Goal: Task Accomplishment & Management: Complete application form

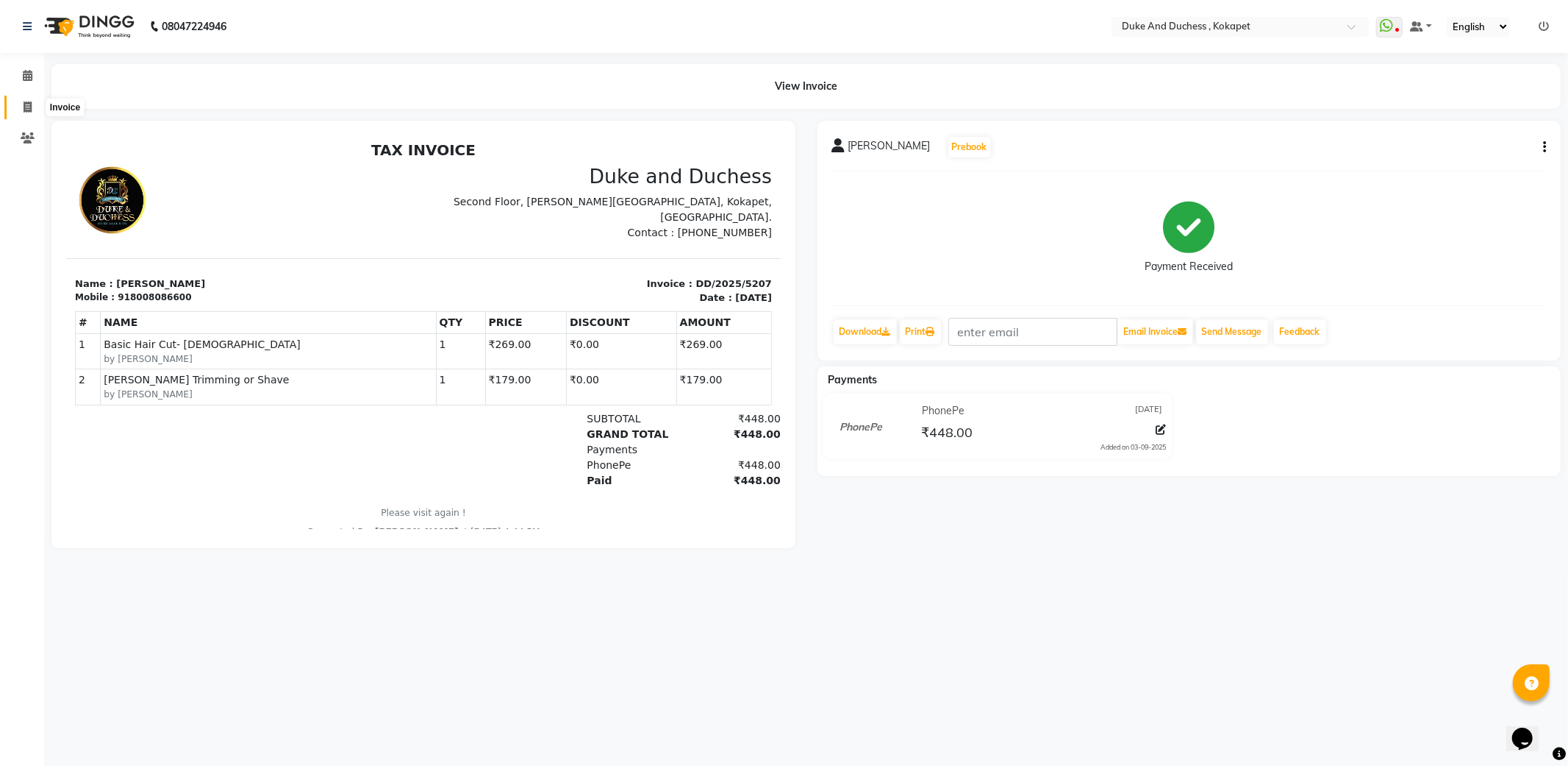
click at [30, 104] on icon at bounding box center [27, 107] width 8 height 11
select select "service"
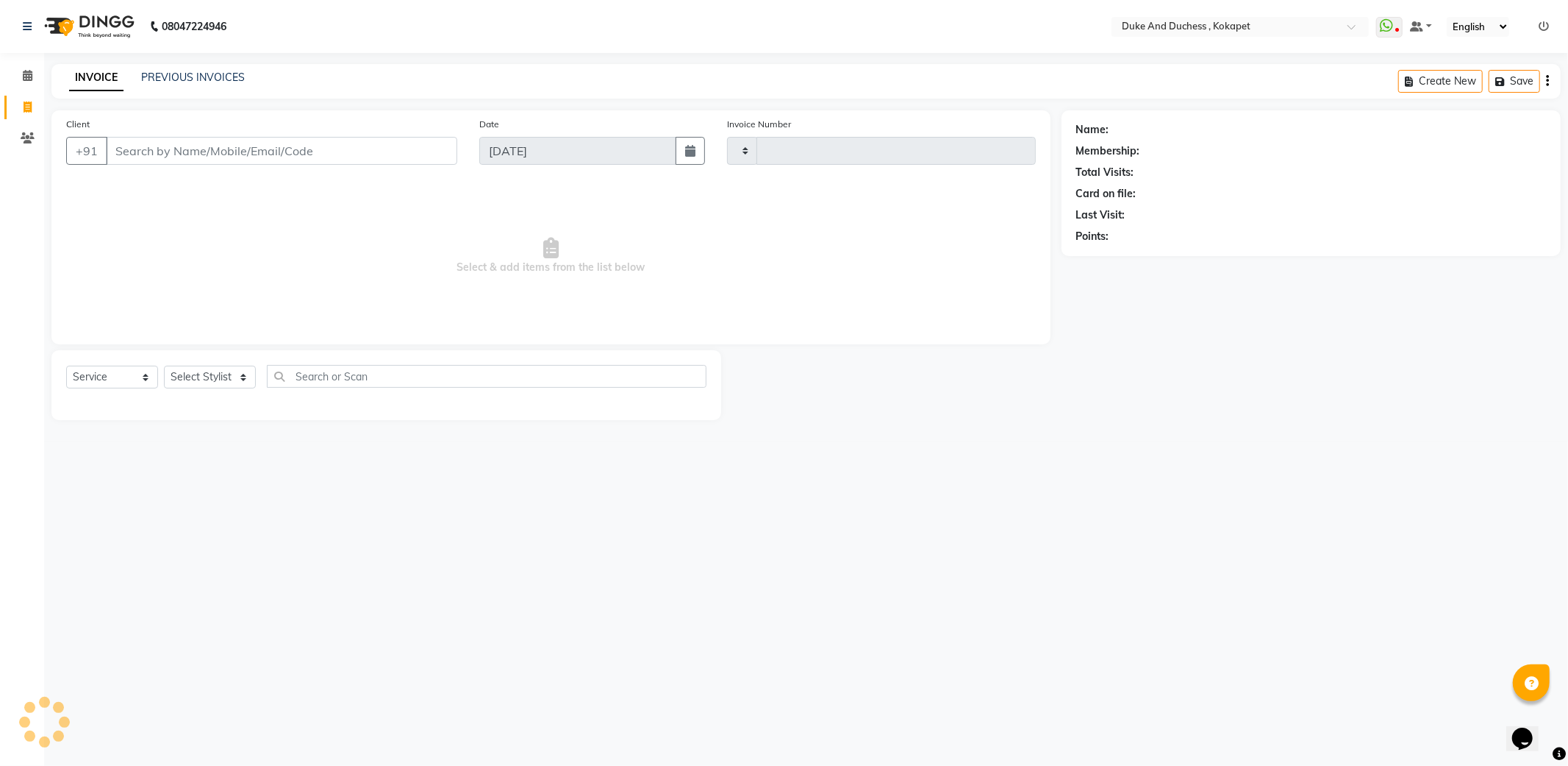
type input "5208"
select select "5687"
click at [211, 371] on select "Select Stylist Admin [PERSON_NAME] [PERSON_NAME] [PERSON_NAME] [PERSON_NAME] [P…" at bounding box center [210, 377] width 92 height 23
select select "45301"
click at [164, 366] on select "Select Stylist Admin [PERSON_NAME] [PERSON_NAME] [PERSON_NAME] [PERSON_NAME] [P…" at bounding box center [210, 377] width 92 height 23
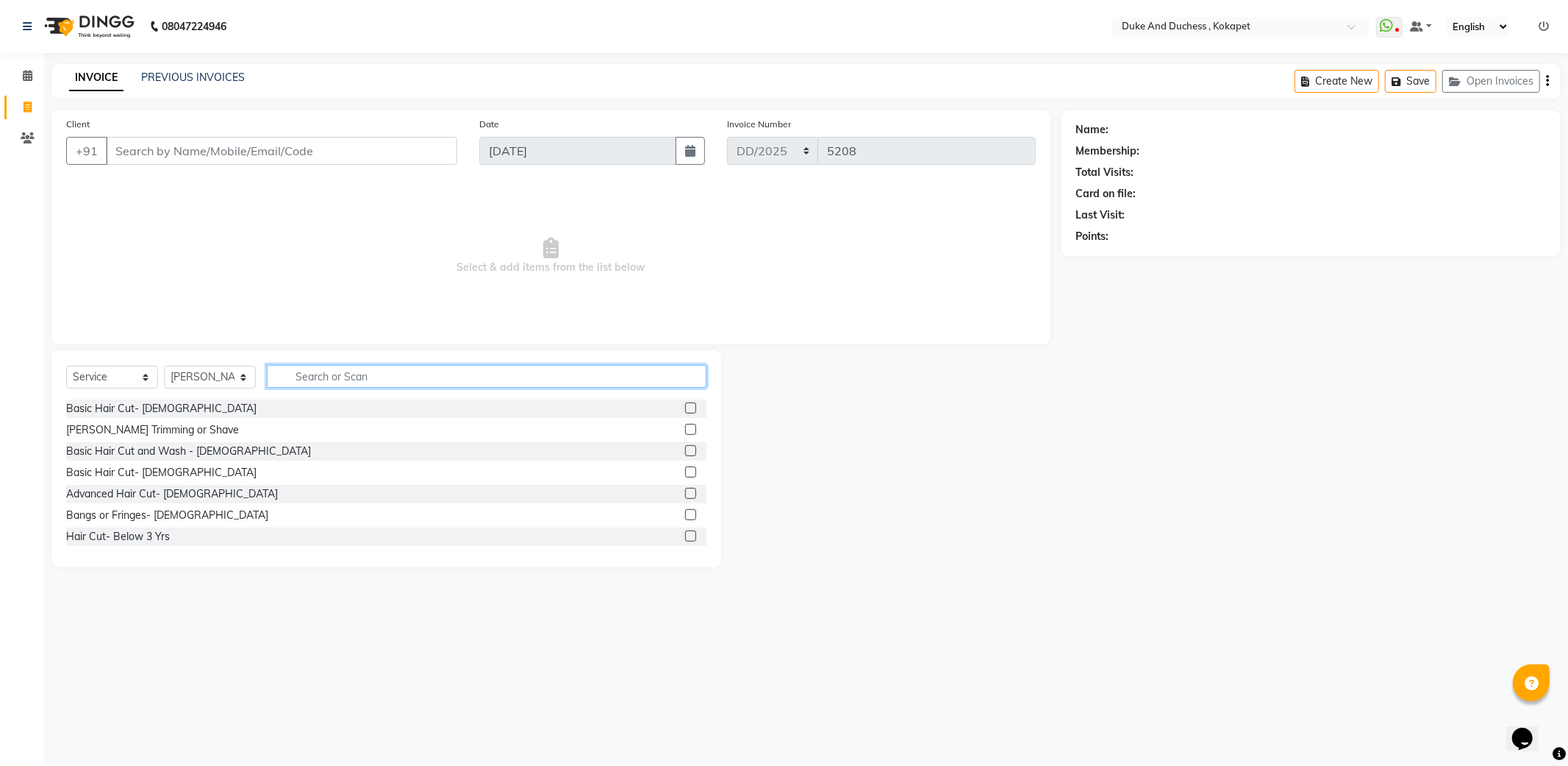
click at [311, 371] on input "text" at bounding box center [487, 376] width 439 height 23
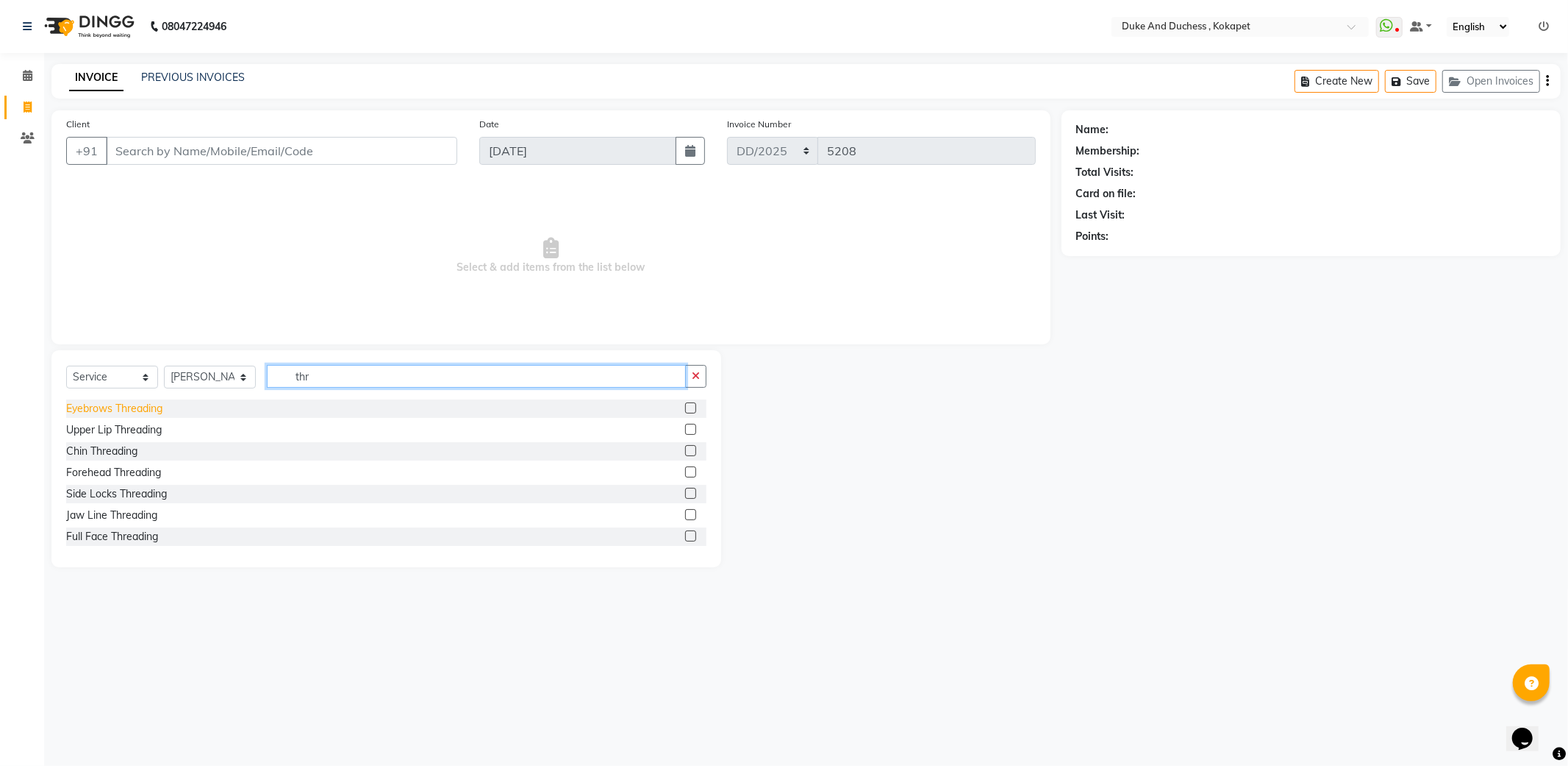
type input "thr"
click at [93, 410] on div "Eyebrows Threading" at bounding box center [114, 408] width 96 height 16
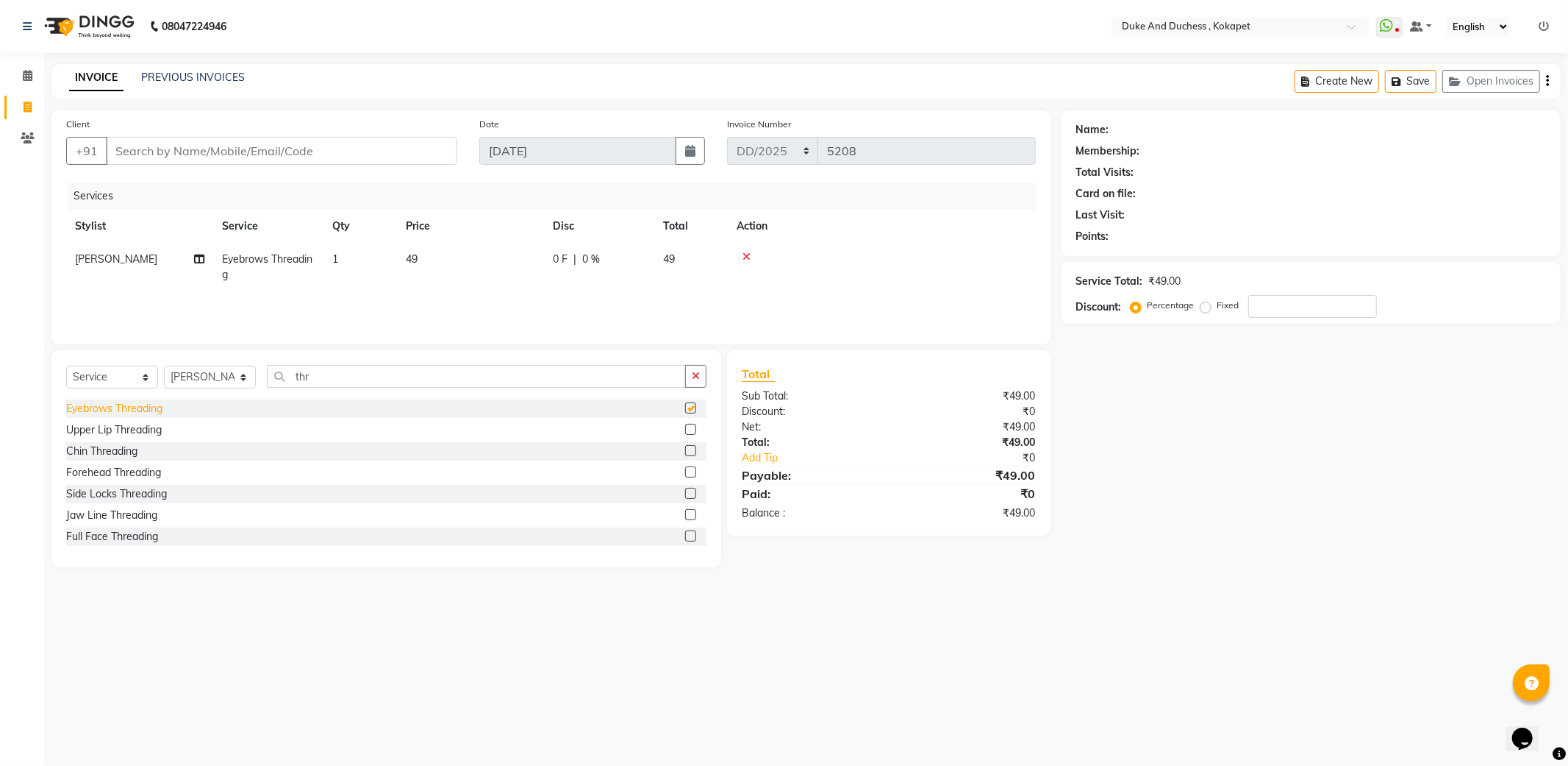
checkbox input "false"
click at [92, 430] on div "Upper Lip Threading" at bounding box center [113, 430] width 95 height 16
checkbox input "false"
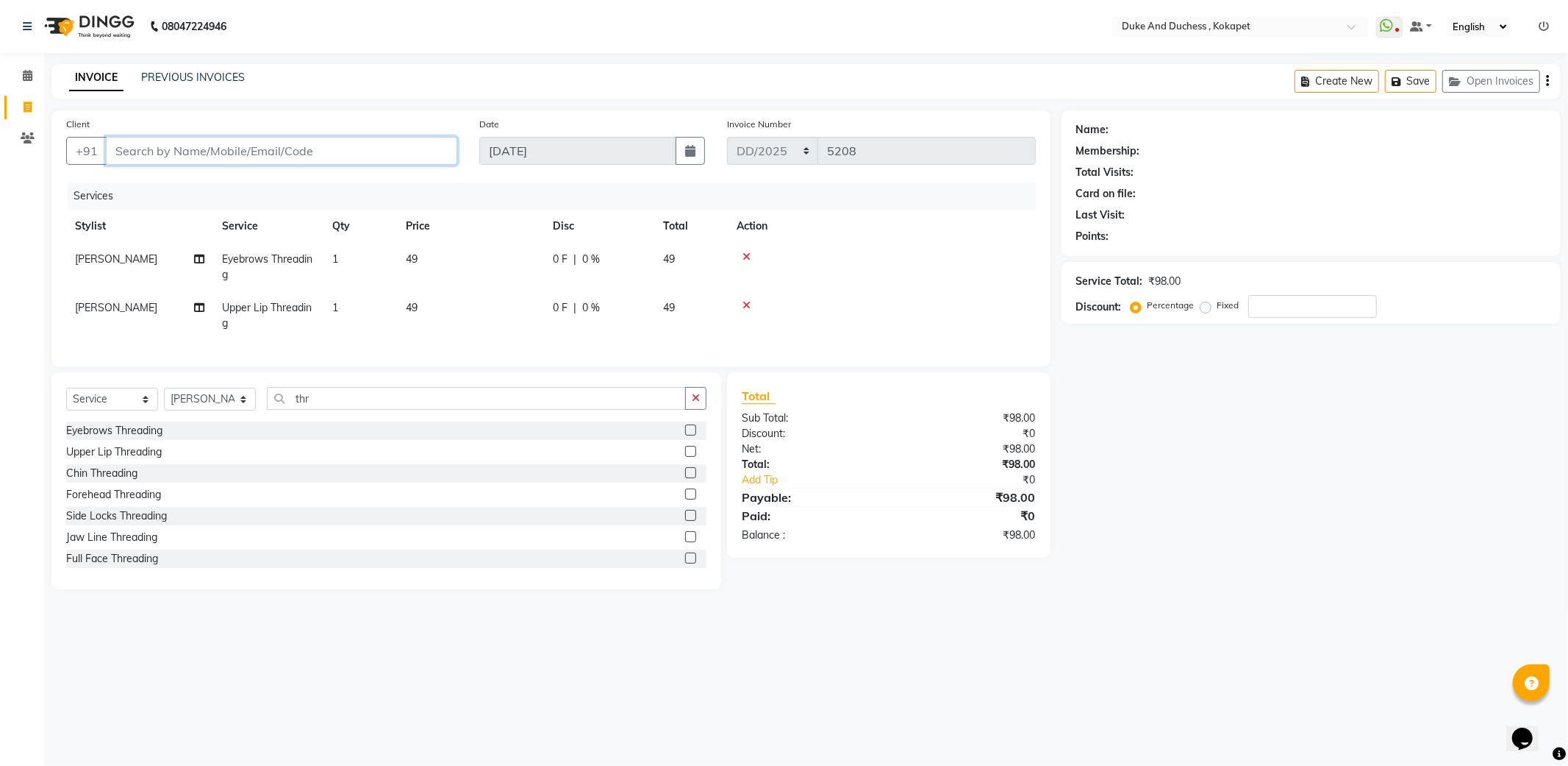
click at [232, 156] on input "Client" at bounding box center [281, 150] width 352 height 28
click at [281, 150] on input "Client" at bounding box center [281, 150] width 352 height 28
type input "9"
type input "0"
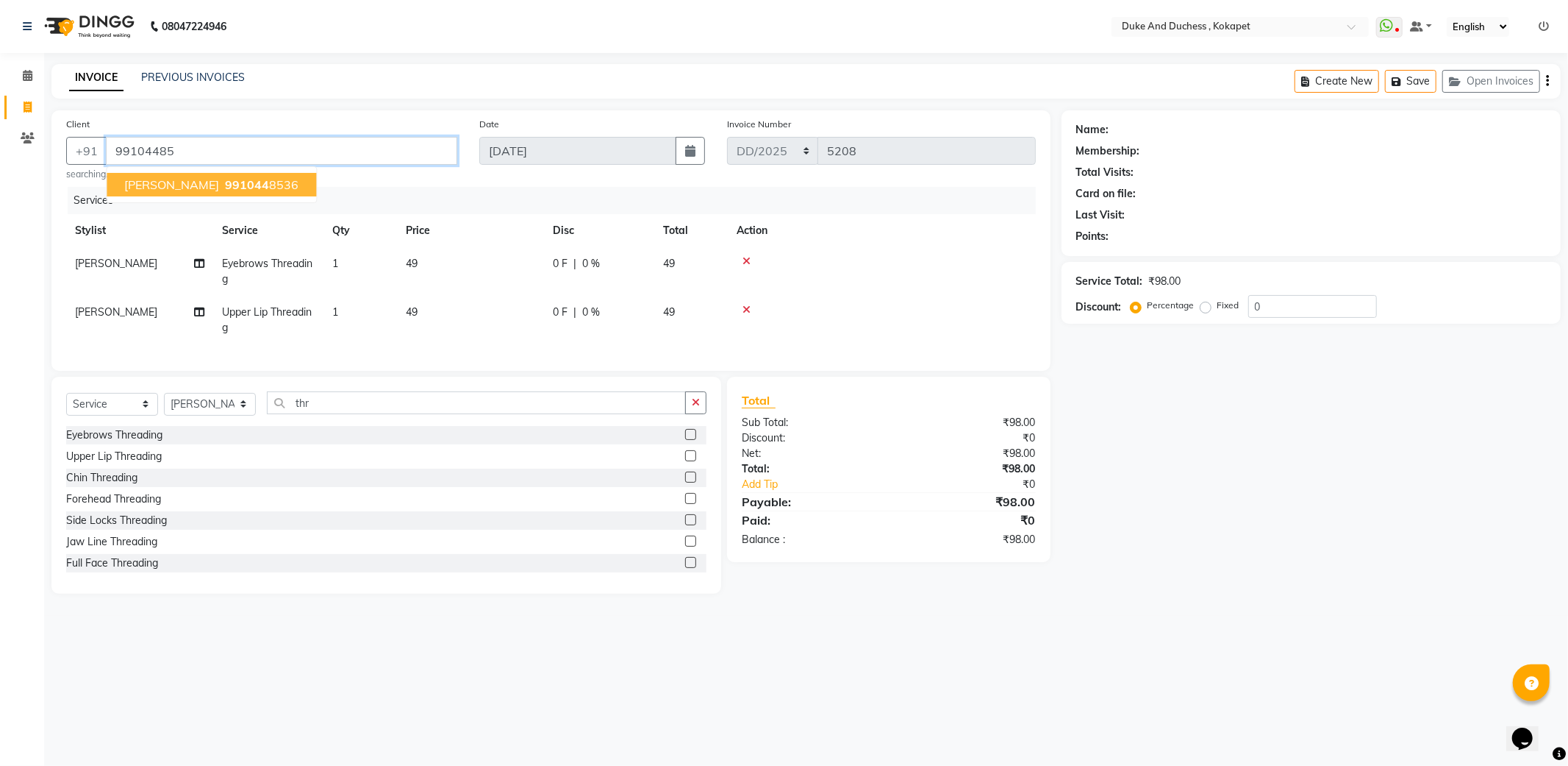
click at [169, 173] on button "[PERSON_NAME] 991044 8536" at bounding box center [211, 184] width 209 height 23
type input "9910448536"
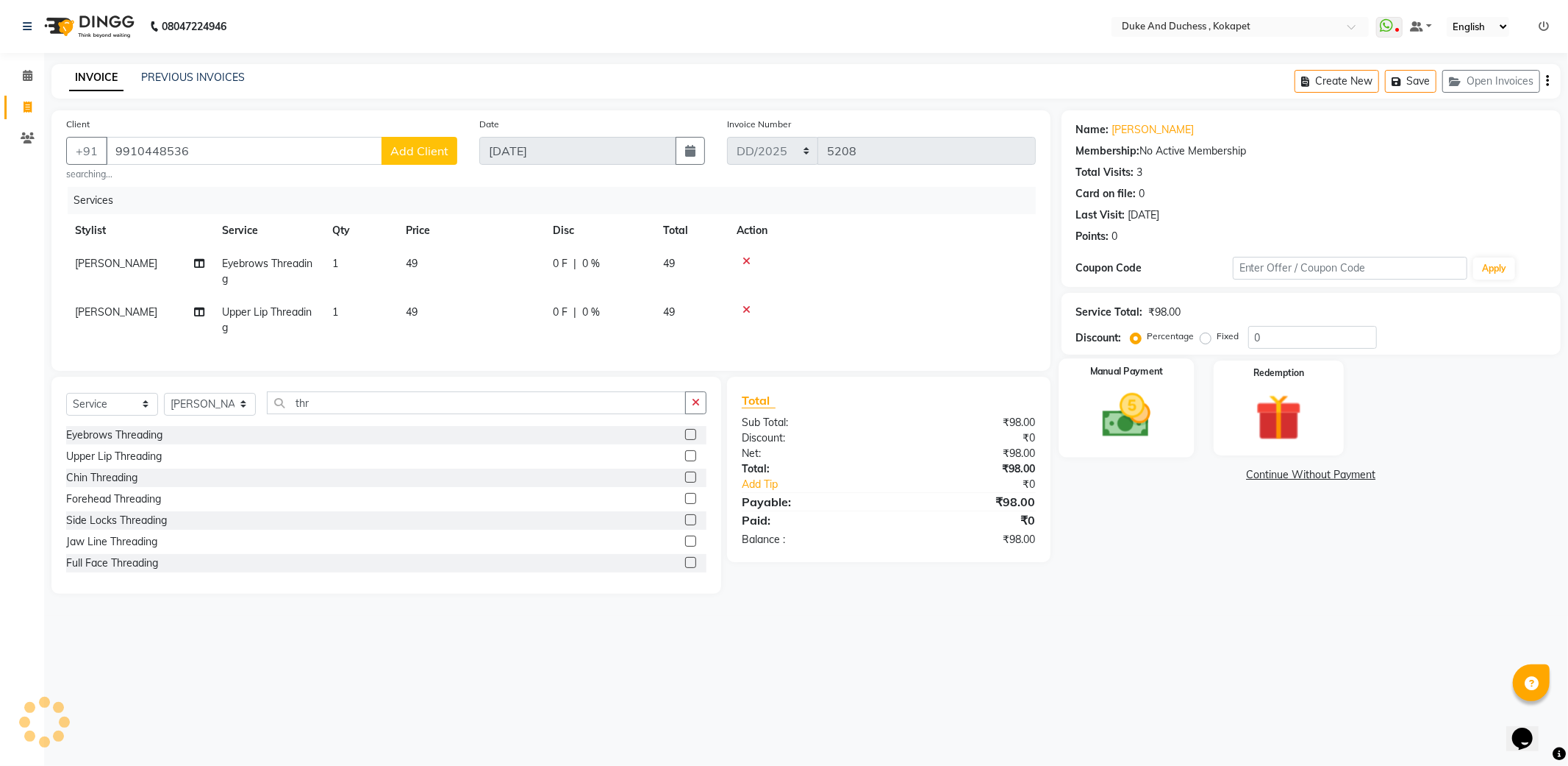
click at [1090, 416] on img at bounding box center [1126, 416] width 79 height 56
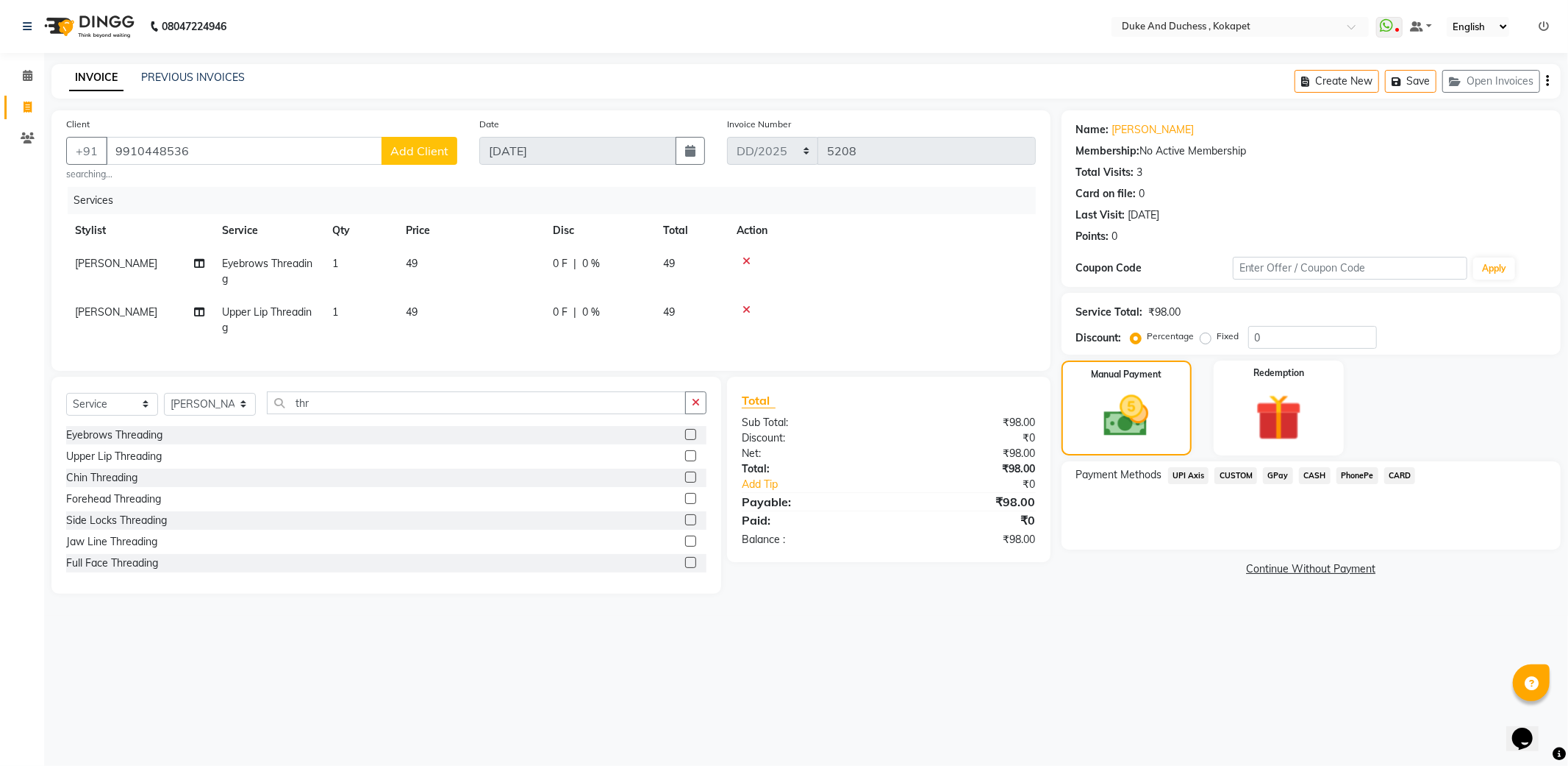
click at [1349, 472] on span "PhonePe" at bounding box center [1357, 476] width 42 height 17
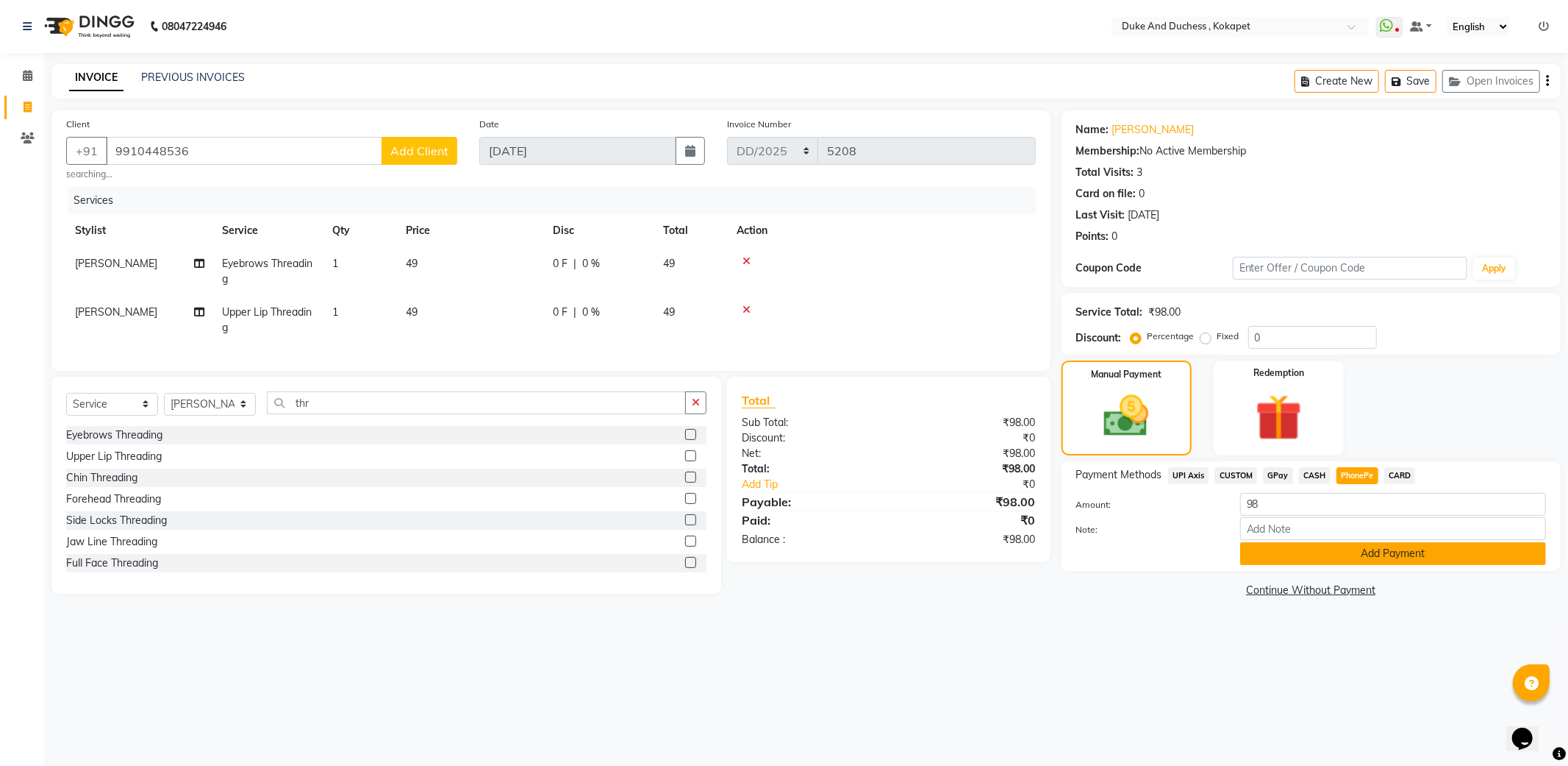
click at [1339, 553] on button "Add Payment" at bounding box center [1393, 554] width 306 height 23
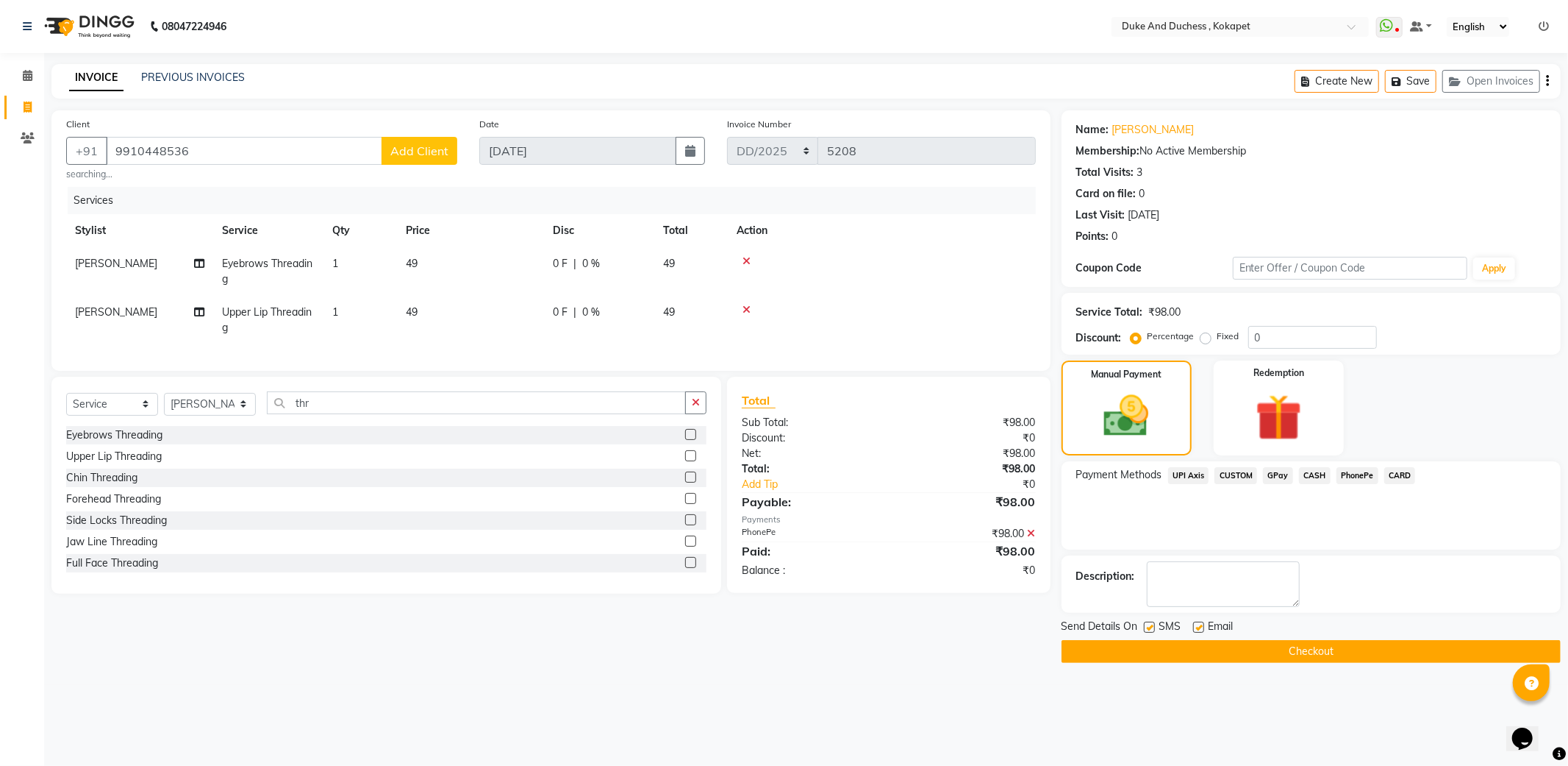
click at [1292, 648] on button "Checkout" at bounding box center [1312, 651] width 499 height 23
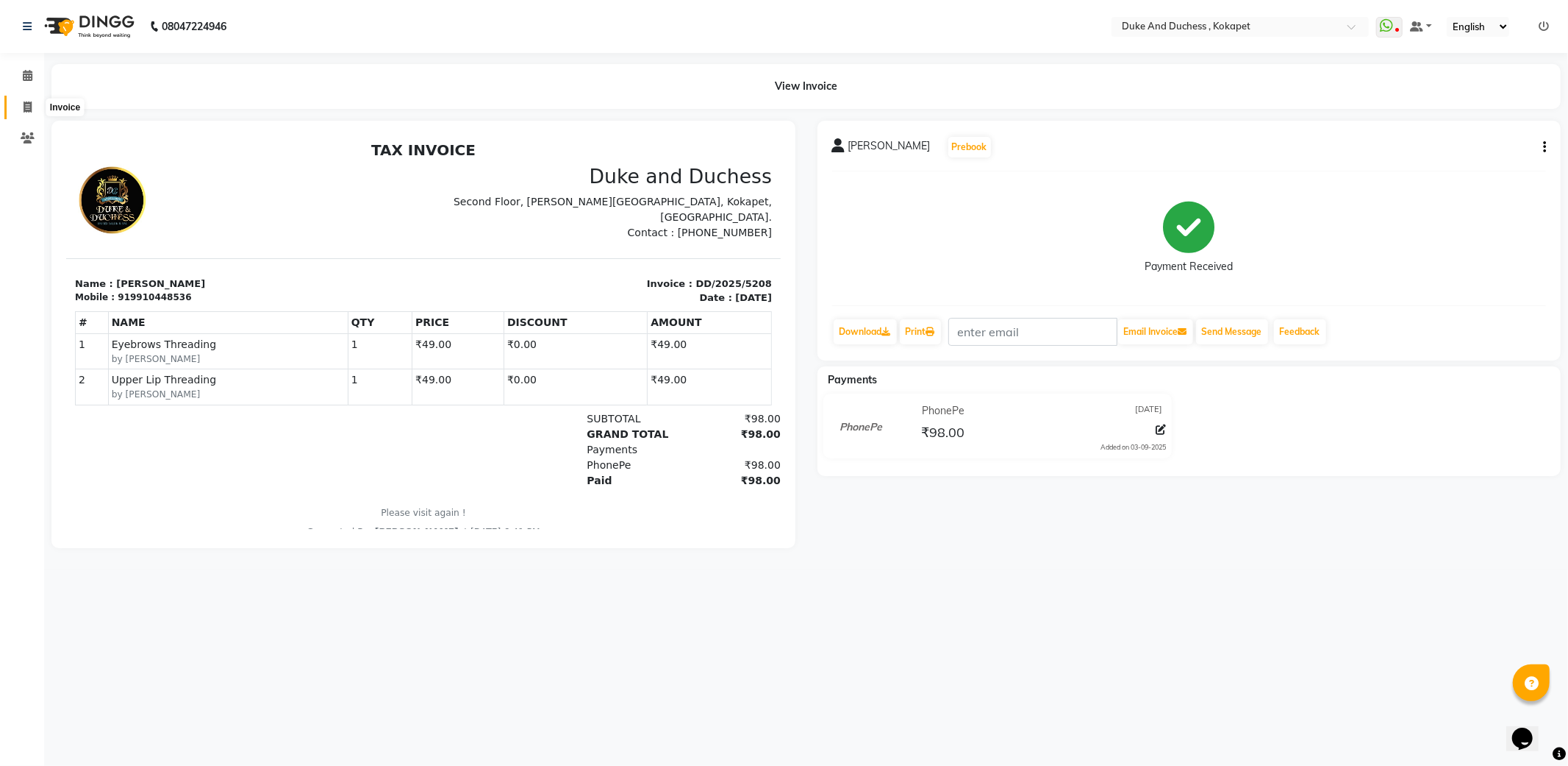
click at [19, 109] on span at bounding box center [28, 107] width 25 height 17
select select "service"
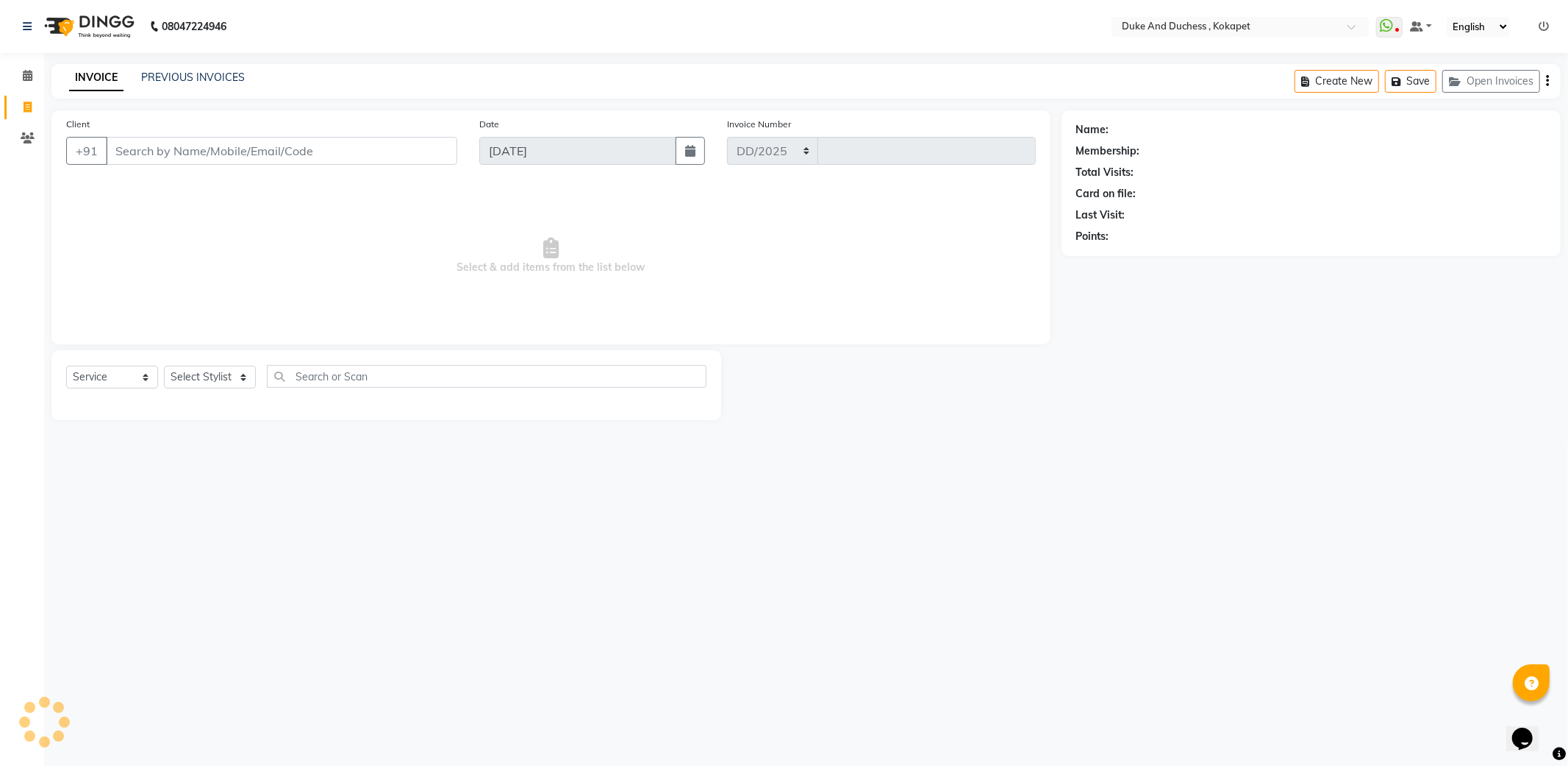
select select "5687"
type input "5209"
click at [226, 371] on select "Select Stylist Admin [PERSON_NAME] [PERSON_NAME] [PERSON_NAME] [PERSON_NAME] [P…" at bounding box center [210, 377] width 92 height 23
select select "45301"
click at [164, 366] on select "Select Stylist Admin [PERSON_NAME] [PERSON_NAME] [PERSON_NAME] [PERSON_NAME] [P…" at bounding box center [210, 377] width 92 height 23
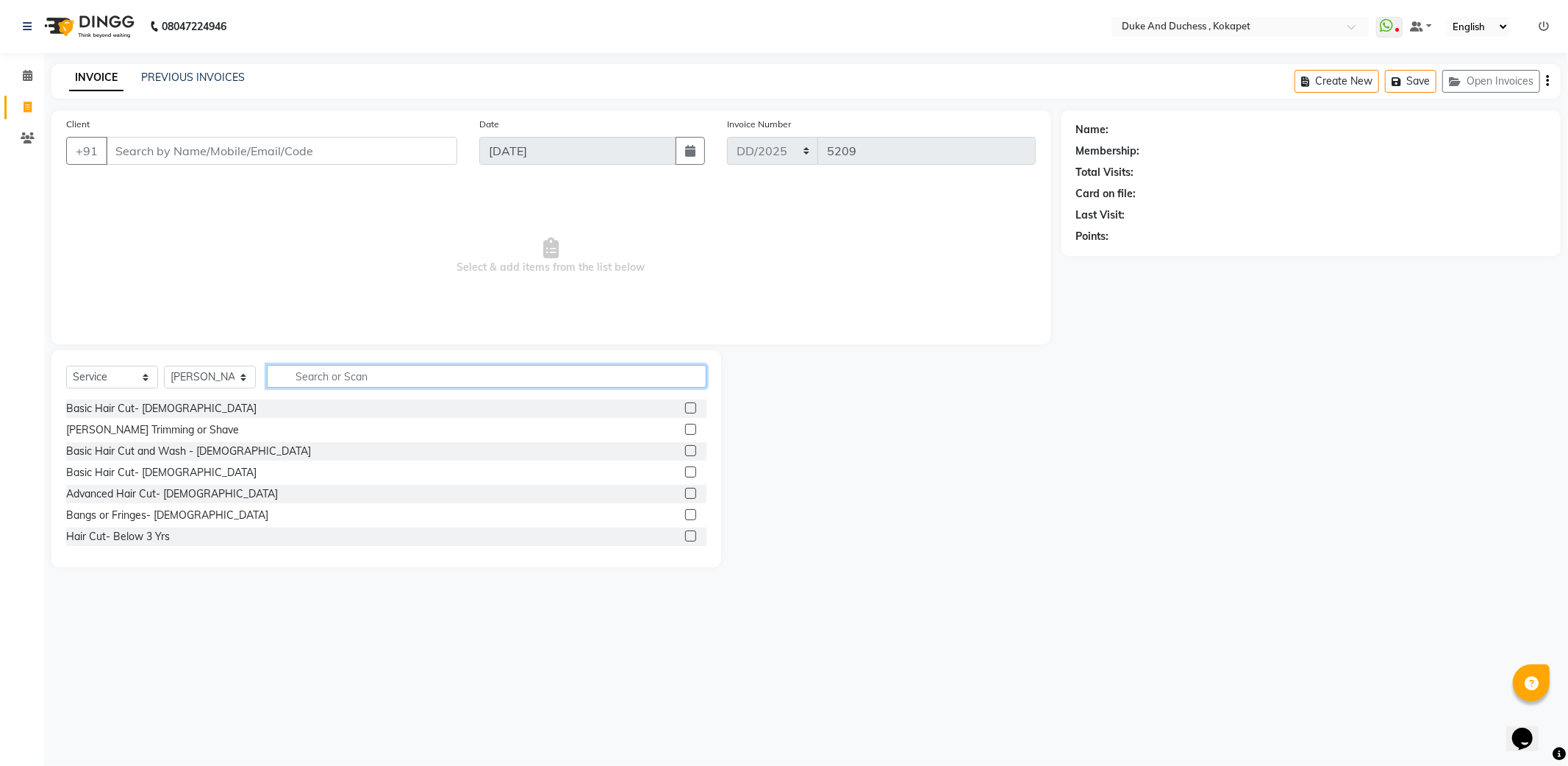
click at [364, 377] on input "text" at bounding box center [487, 376] width 439 height 23
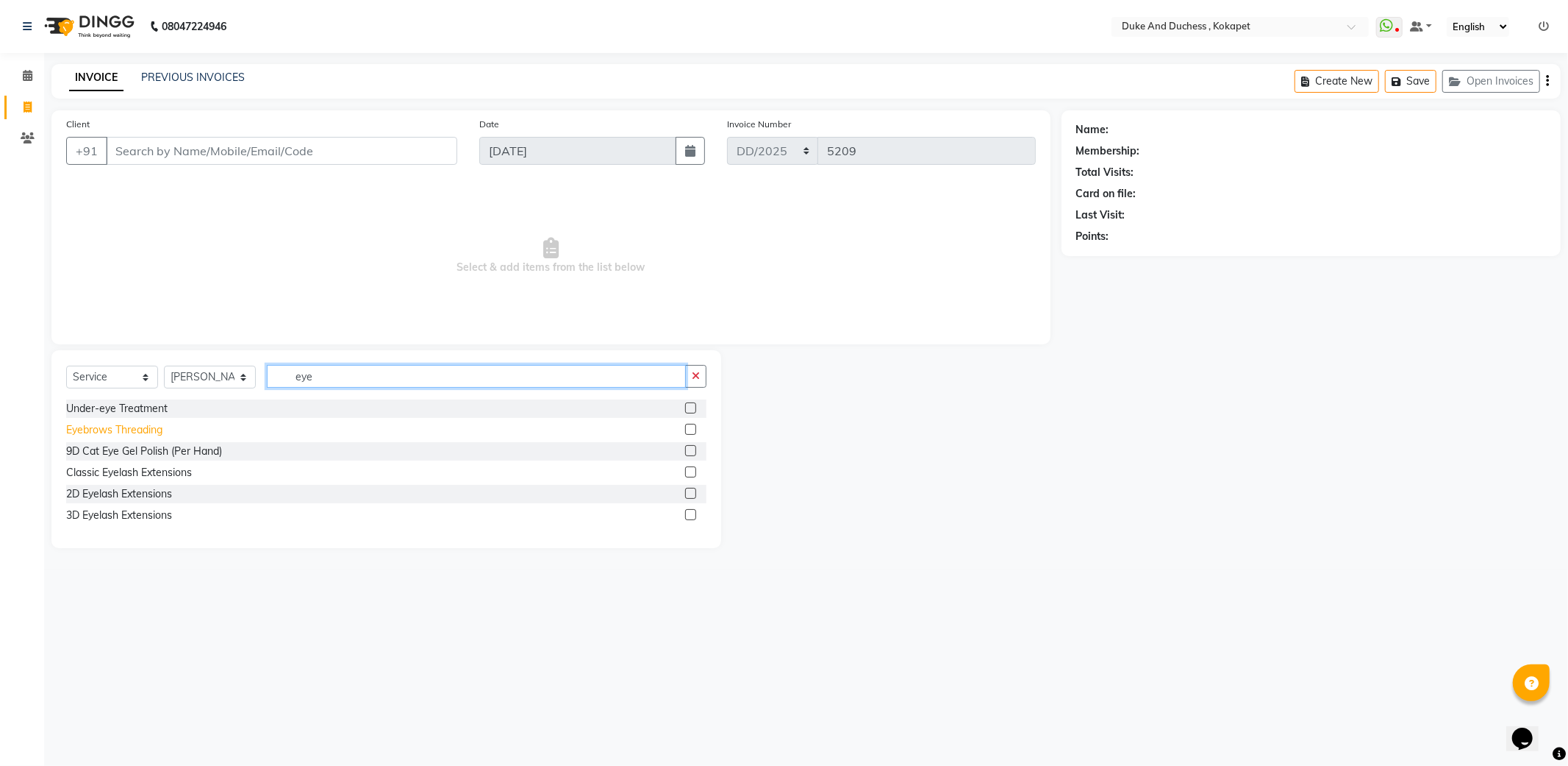
type input "eye"
click at [160, 432] on div "Eyebrows Threading" at bounding box center [114, 430] width 96 height 16
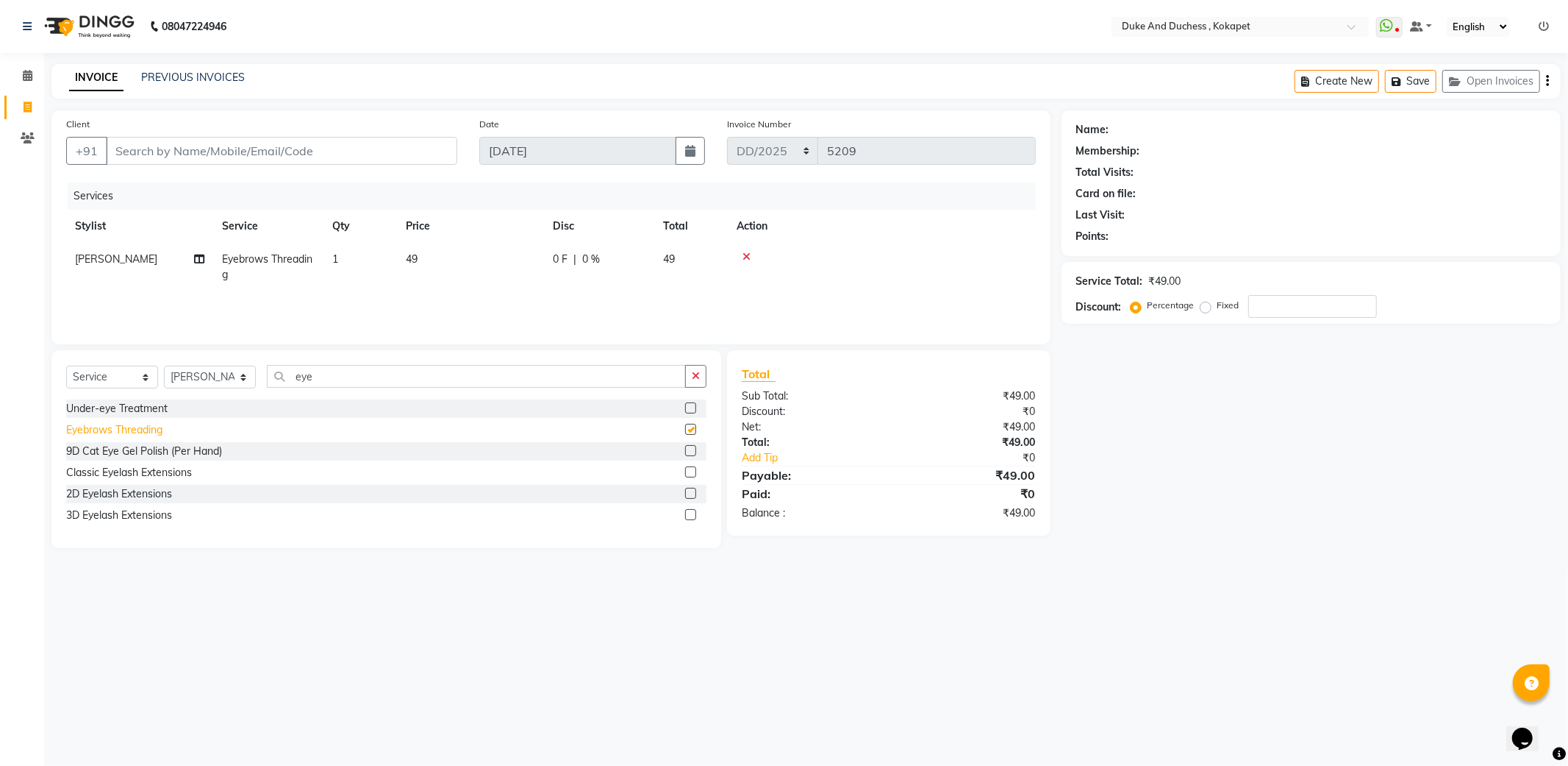
checkbox input "false"
click at [346, 377] on input "eye" at bounding box center [476, 376] width 419 height 23
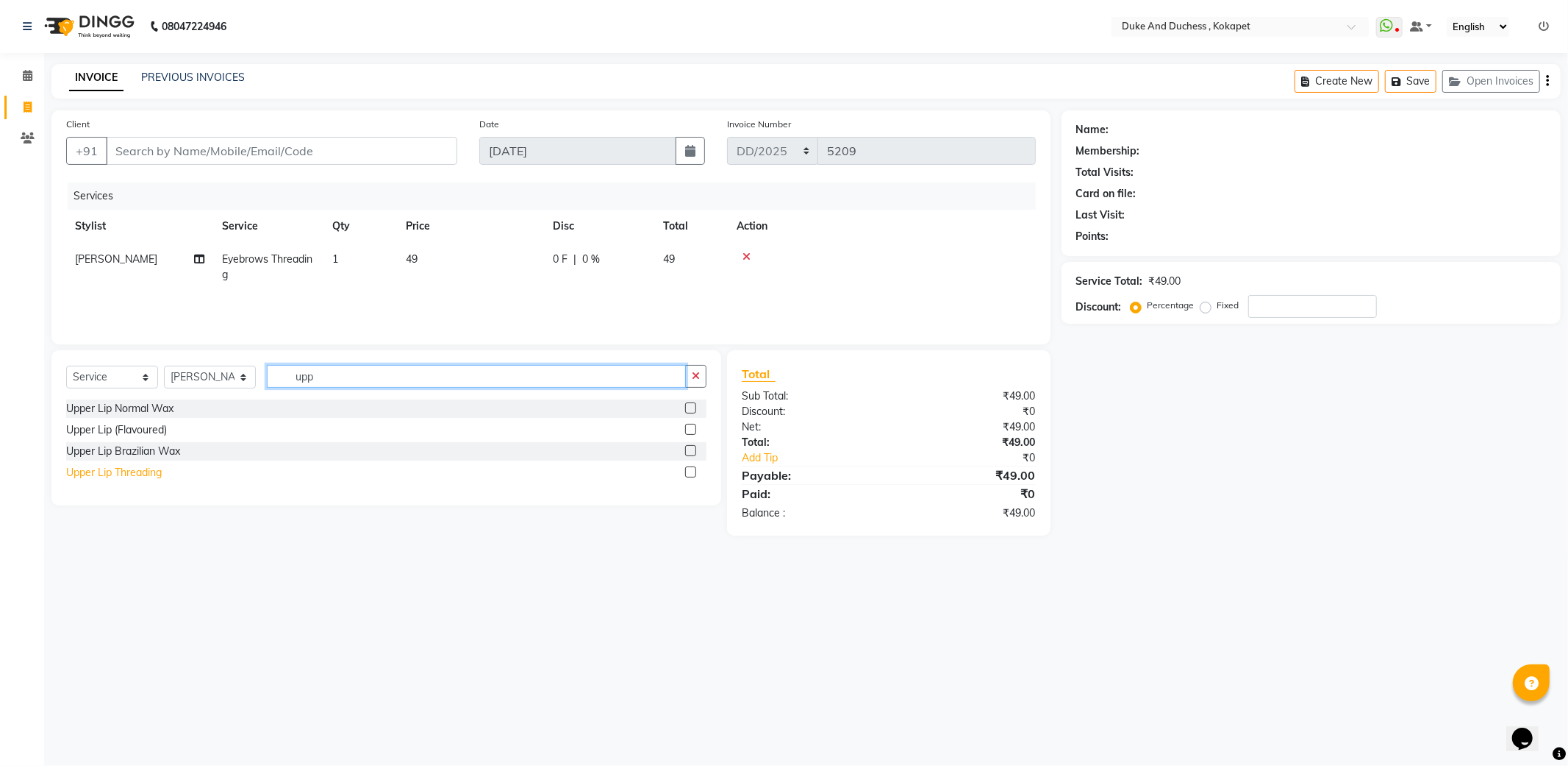
type input "upp"
click at [137, 467] on div "Upper Lip Threading" at bounding box center [113, 473] width 95 height 16
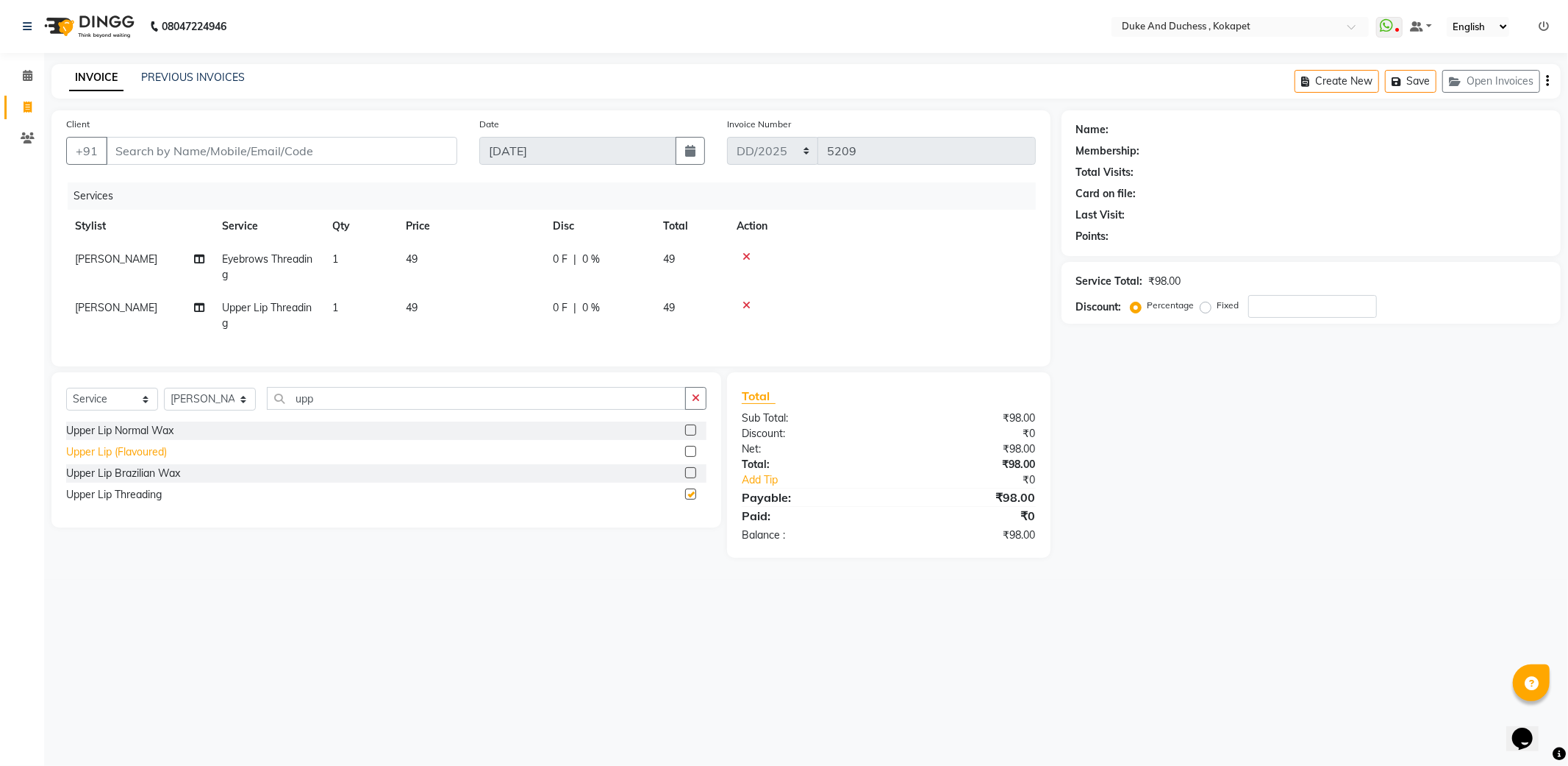
checkbox input "false"
click at [304, 410] on input "upp" at bounding box center [476, 398] width 419 height 23
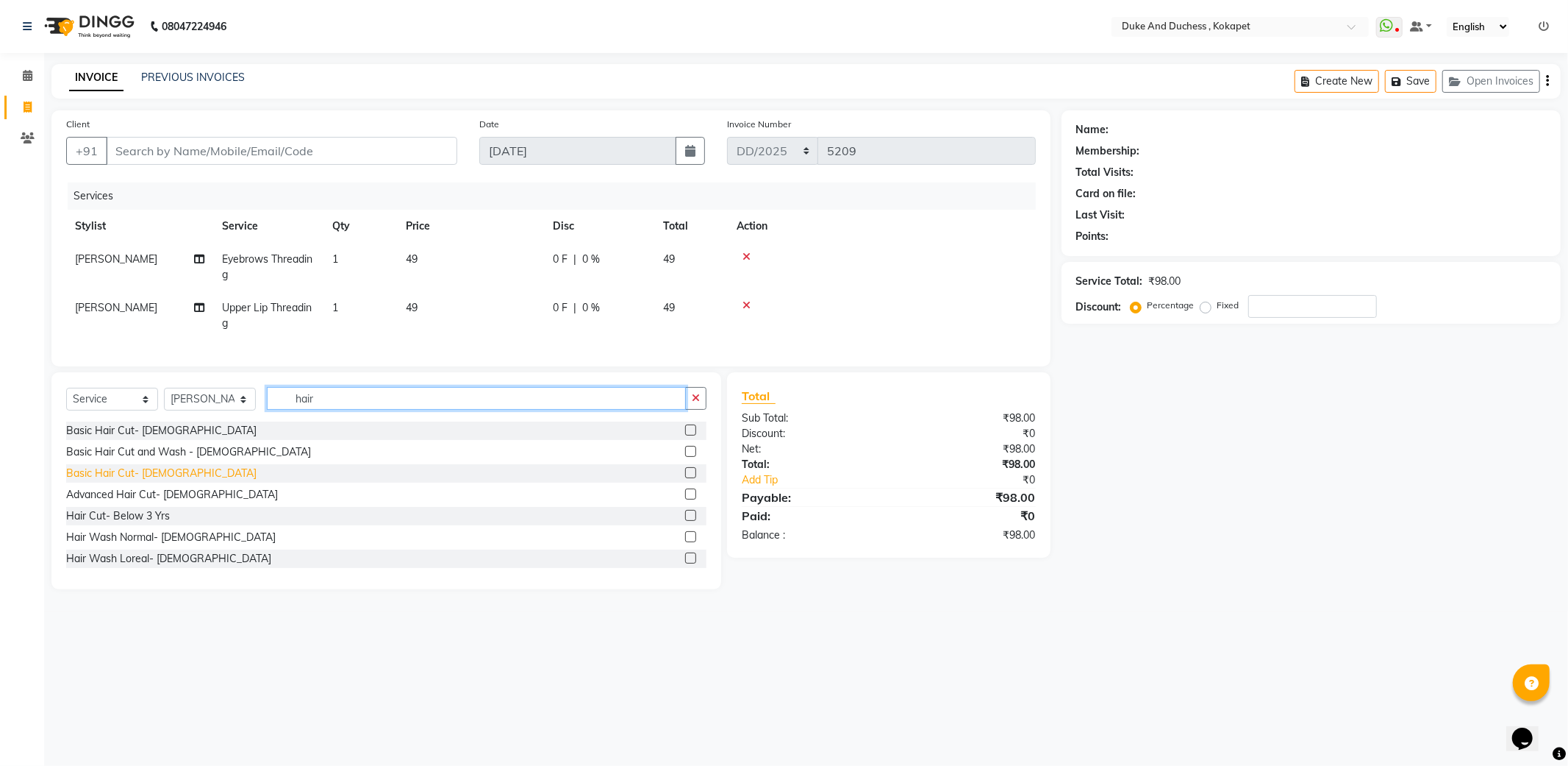
type input "hair"
click at [147, 481] on div "Basic Hair Cut- [DEMOGRAPHIC_DATA]" at bounding box center [161, 473] width 190 height 16
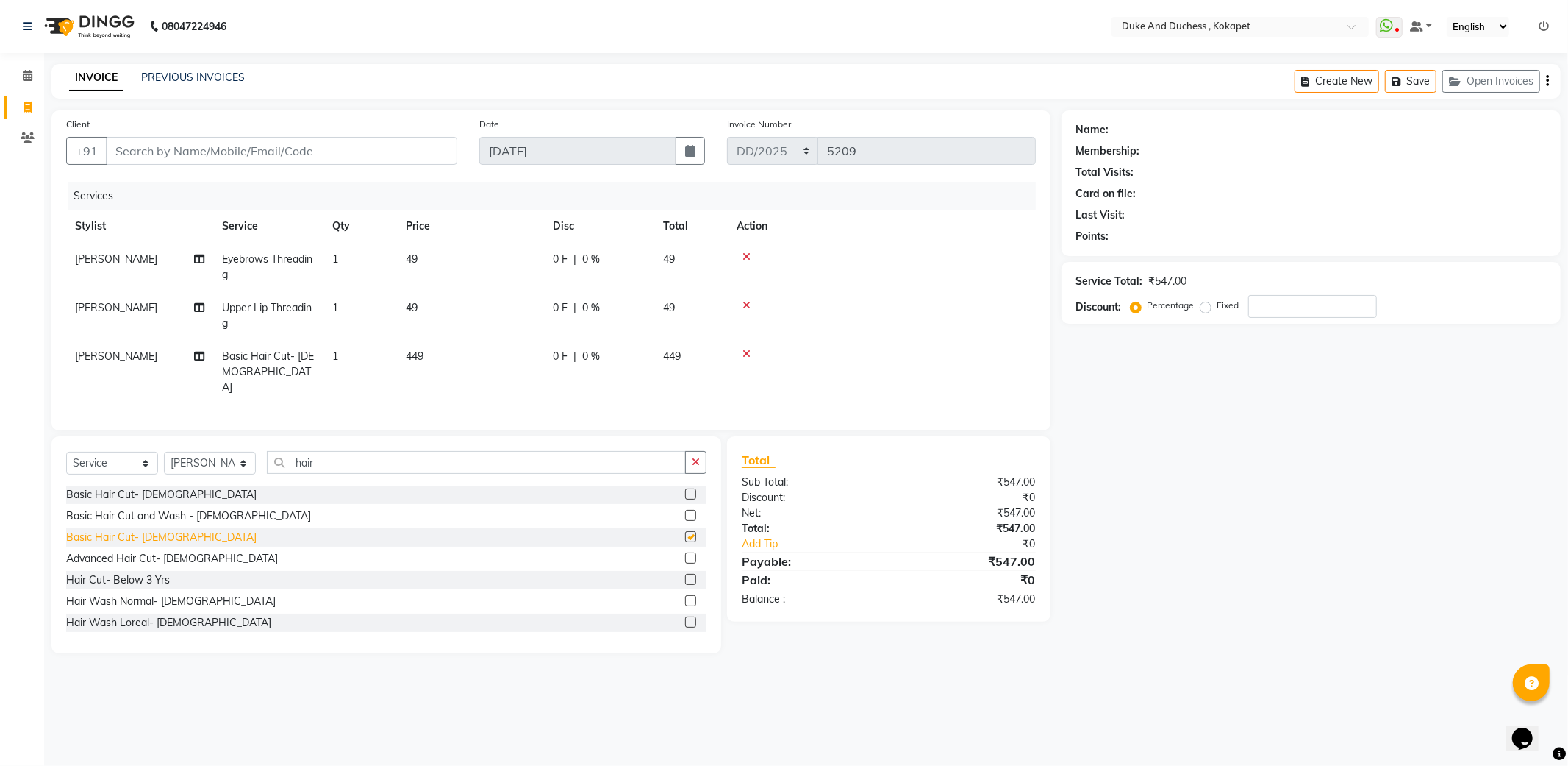
checkbox input "false"
click at [266, 150] on input "Client" at bounding box center [281, 150] width 352 height 28
type input "5"
type input "0"
click at [136, 149] on input "85090909" at bounding box center [244, 150] width 277 height 28
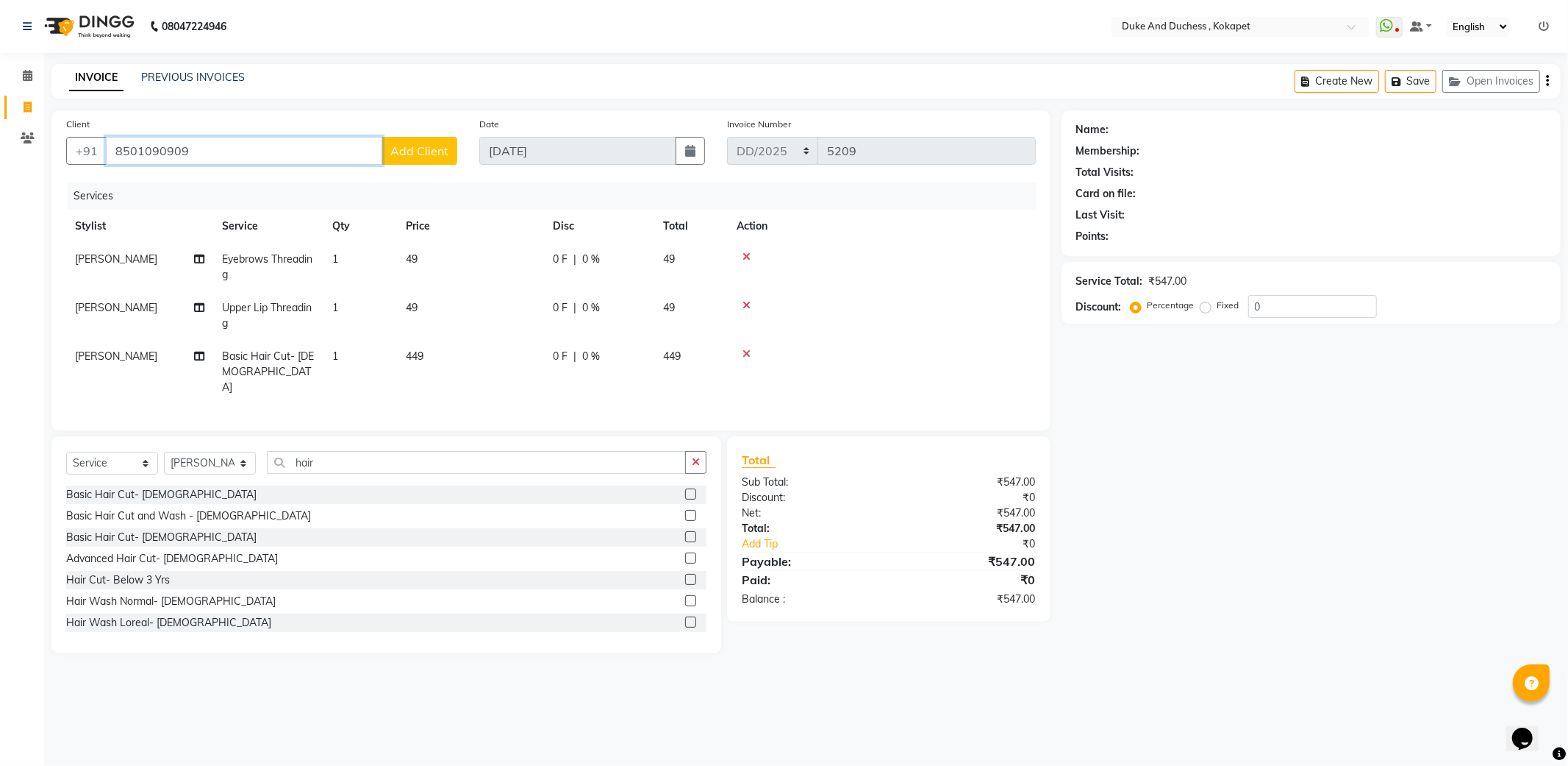
type input "8501090909"
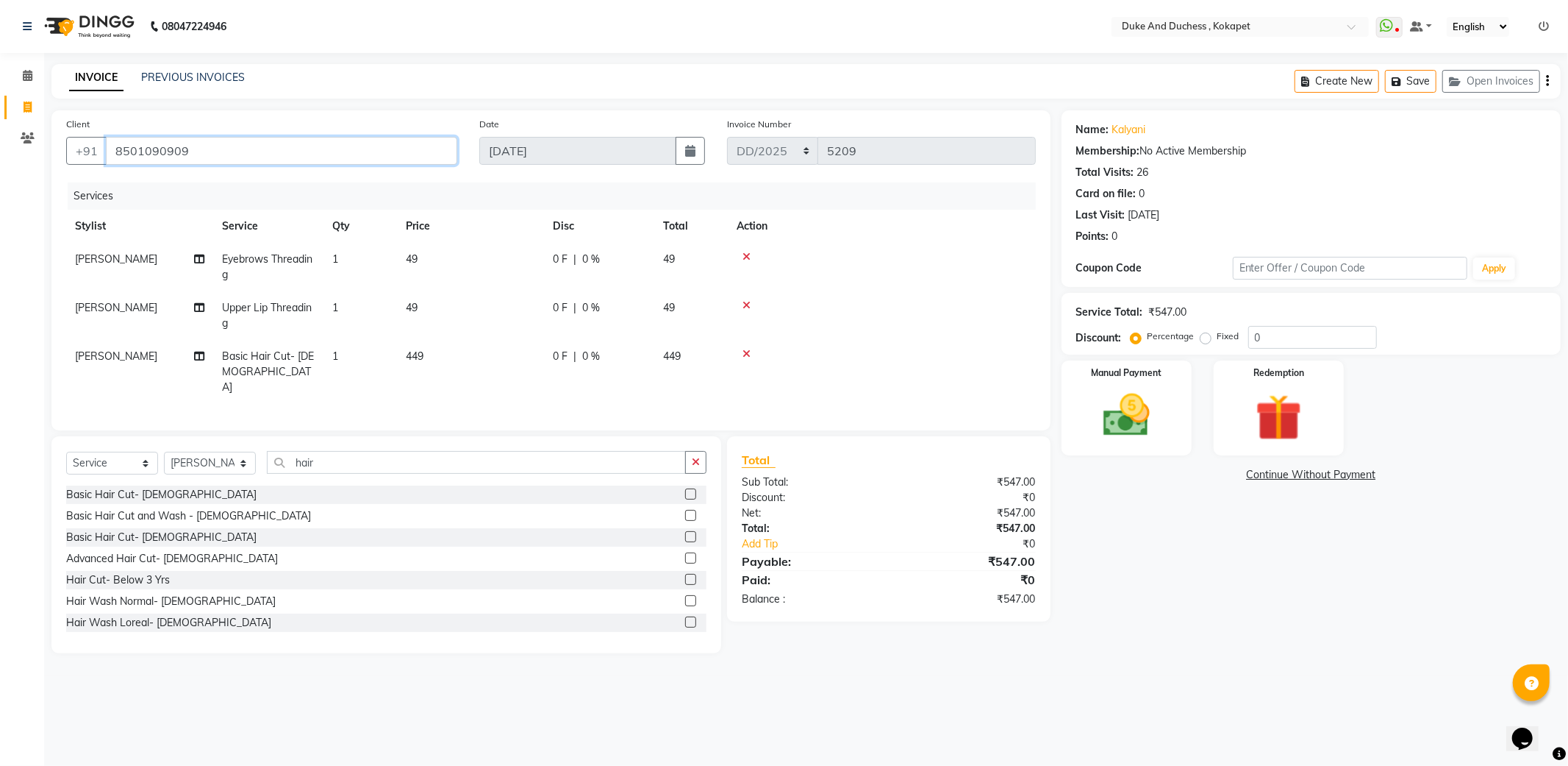
click at [199, 156] on input "8501090909" at bounding box center [281, 150] width 352 height 28
click at [1133, 407] on img at bounding box center [1126, 416] width 79 height 56
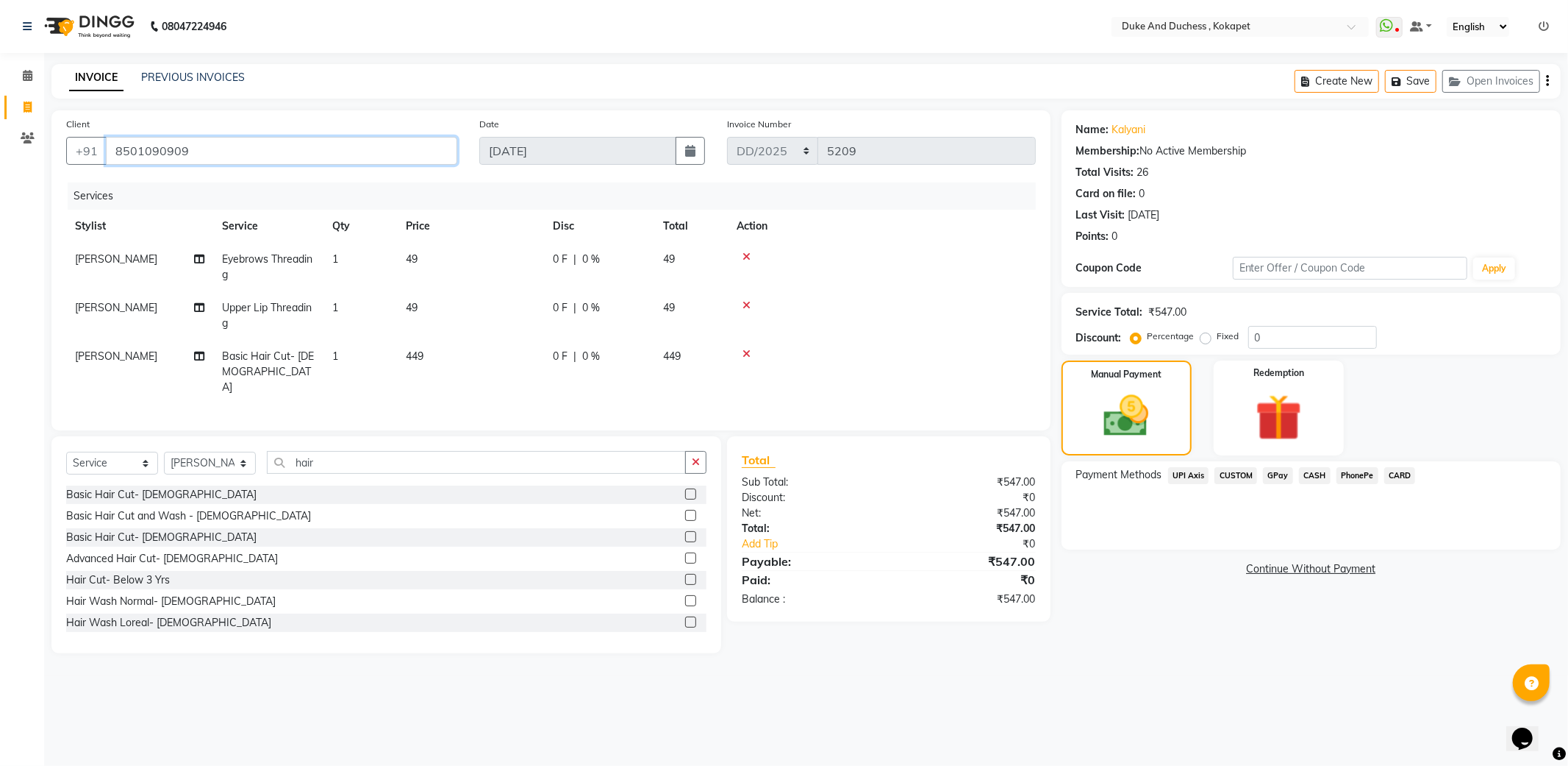
click at [230, 163] on input "8501090909" at bounding box center [281, 150] width 352 height 28
click at [1358, 467] on span "PhonePe" at bounding box center [1357, 476] width 42 height 17
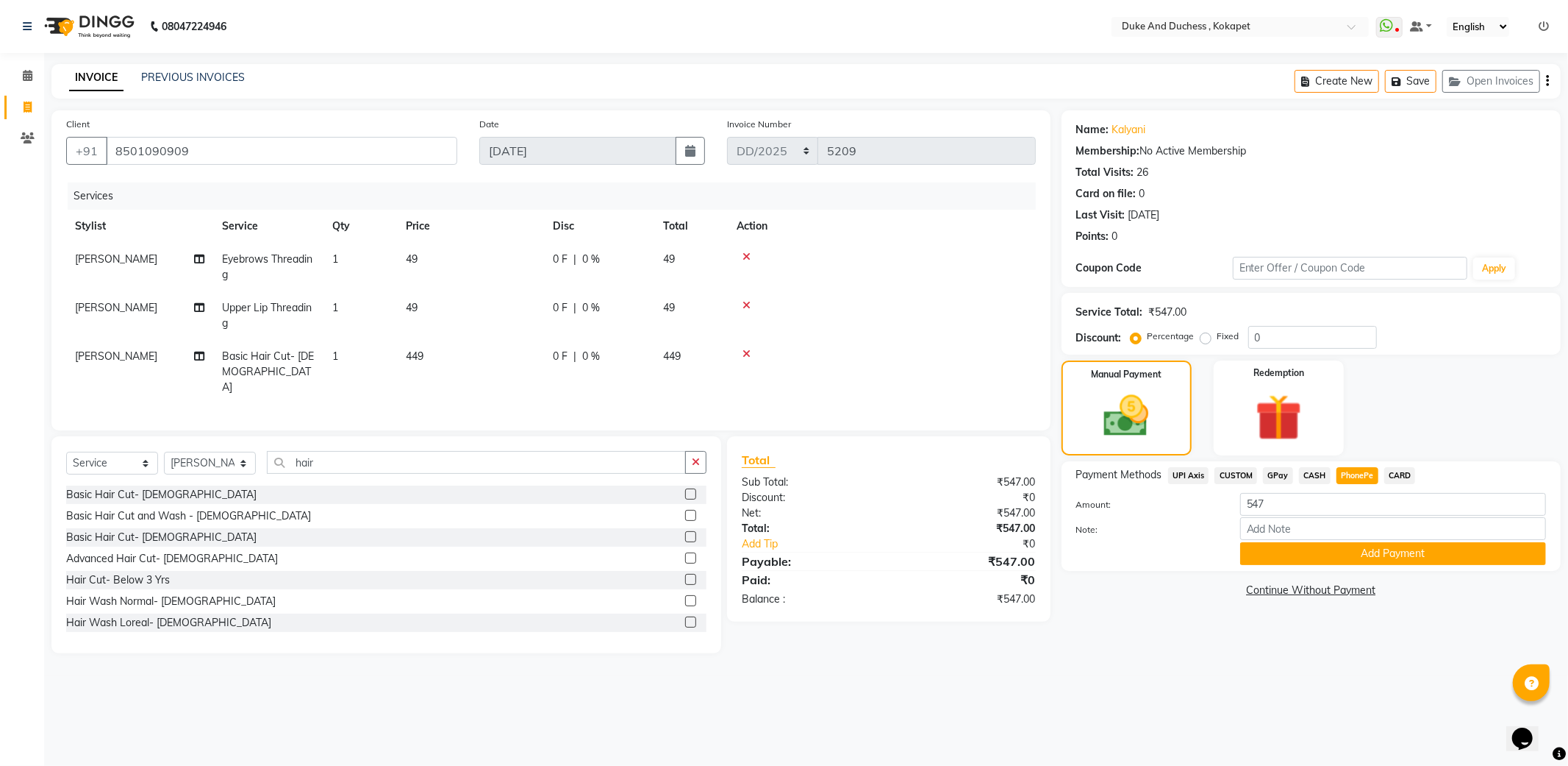
click at [121, 346] on td "[PERSON_NAME]" at bounding box center [139, 371] width 147 height 64
select select "45301"
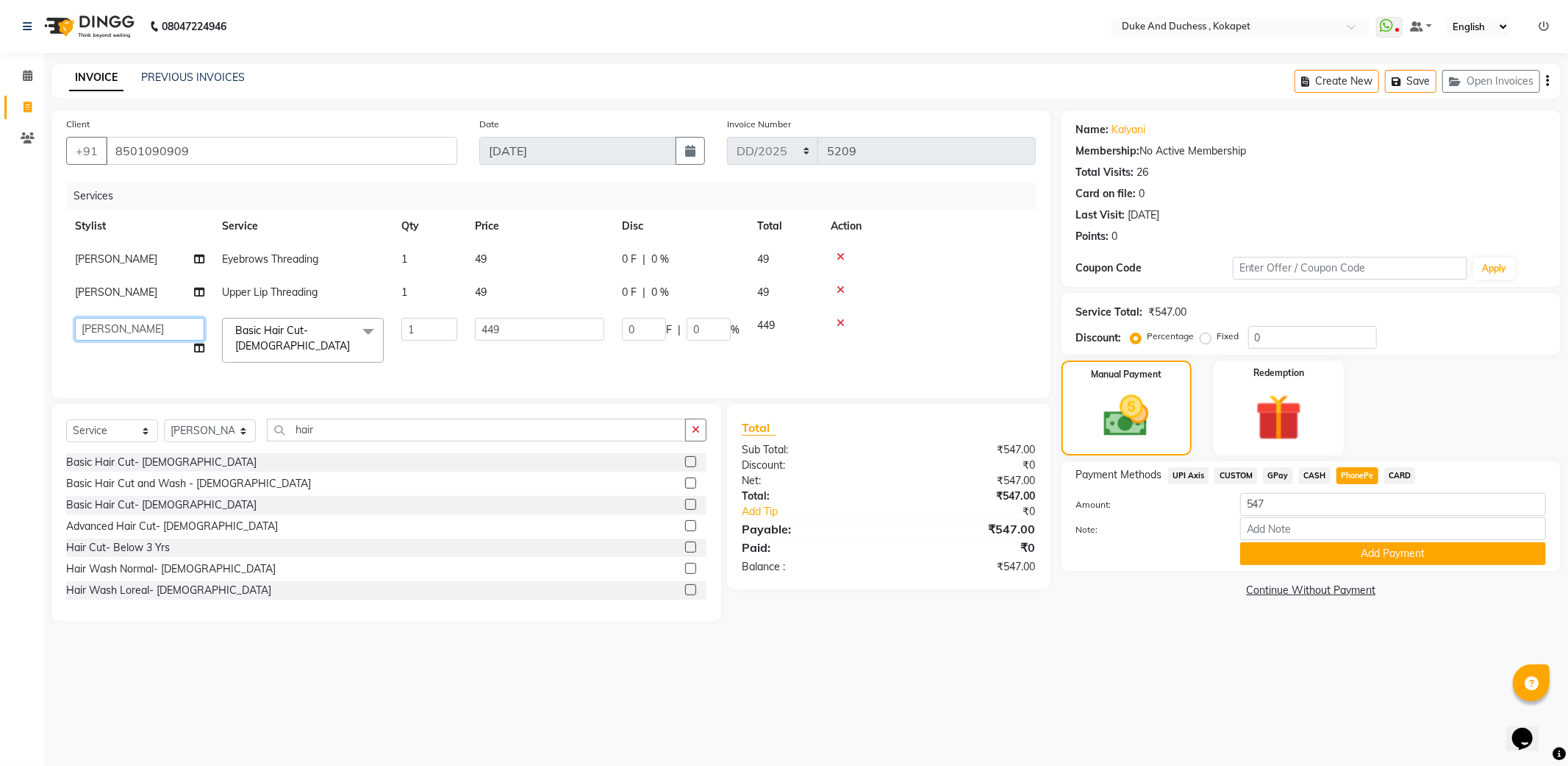
click at [129, 334] on select "Admin [PERSON_NAME] [PERSON_NAME] [PERSON_NAME] [PERSON_NAME] [PERSON_NAME] & D…" at bounding box center [139, 329] width 130 height 23
select select "70364"
click at [1303, 560] on button "Add Payment" at bounding box center [1393, 554] width 306 height 23
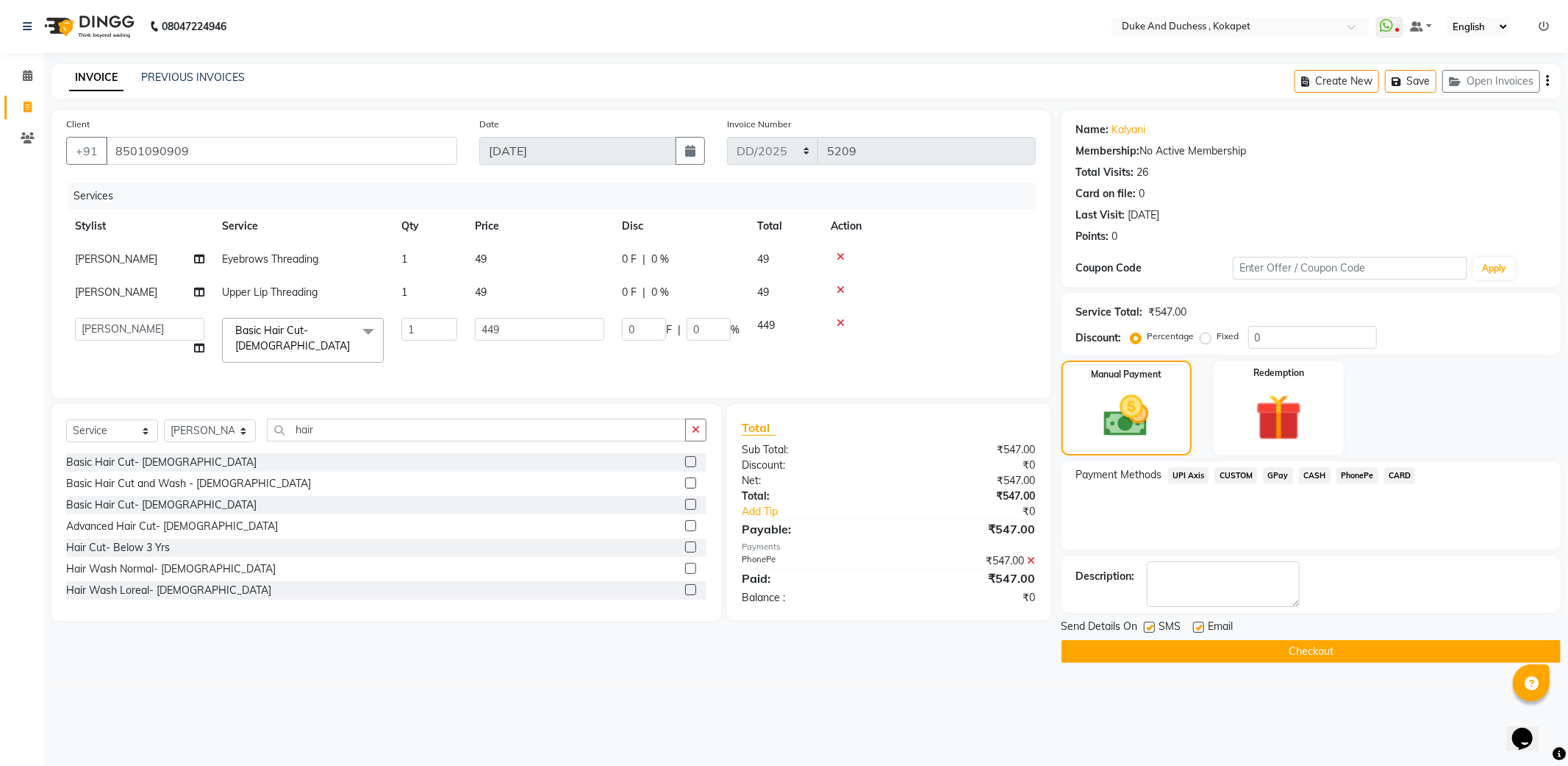
click at [1281, 655] on button "Checkout" at bounding box center [1312, 651] width 499 height 23
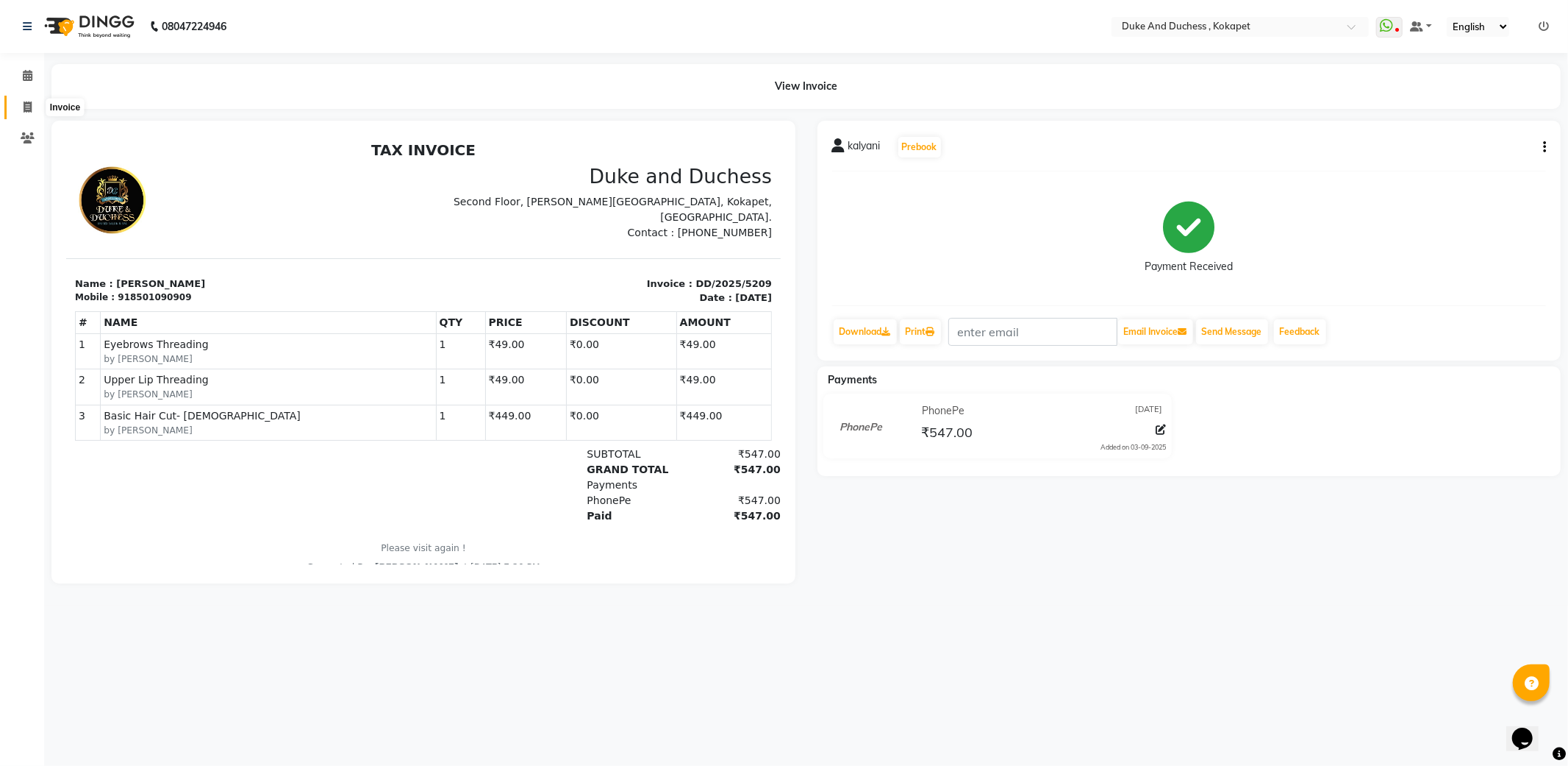
click at [20, 107] on span at bounding box center [28, 107] width 25 height 17
select select "service"
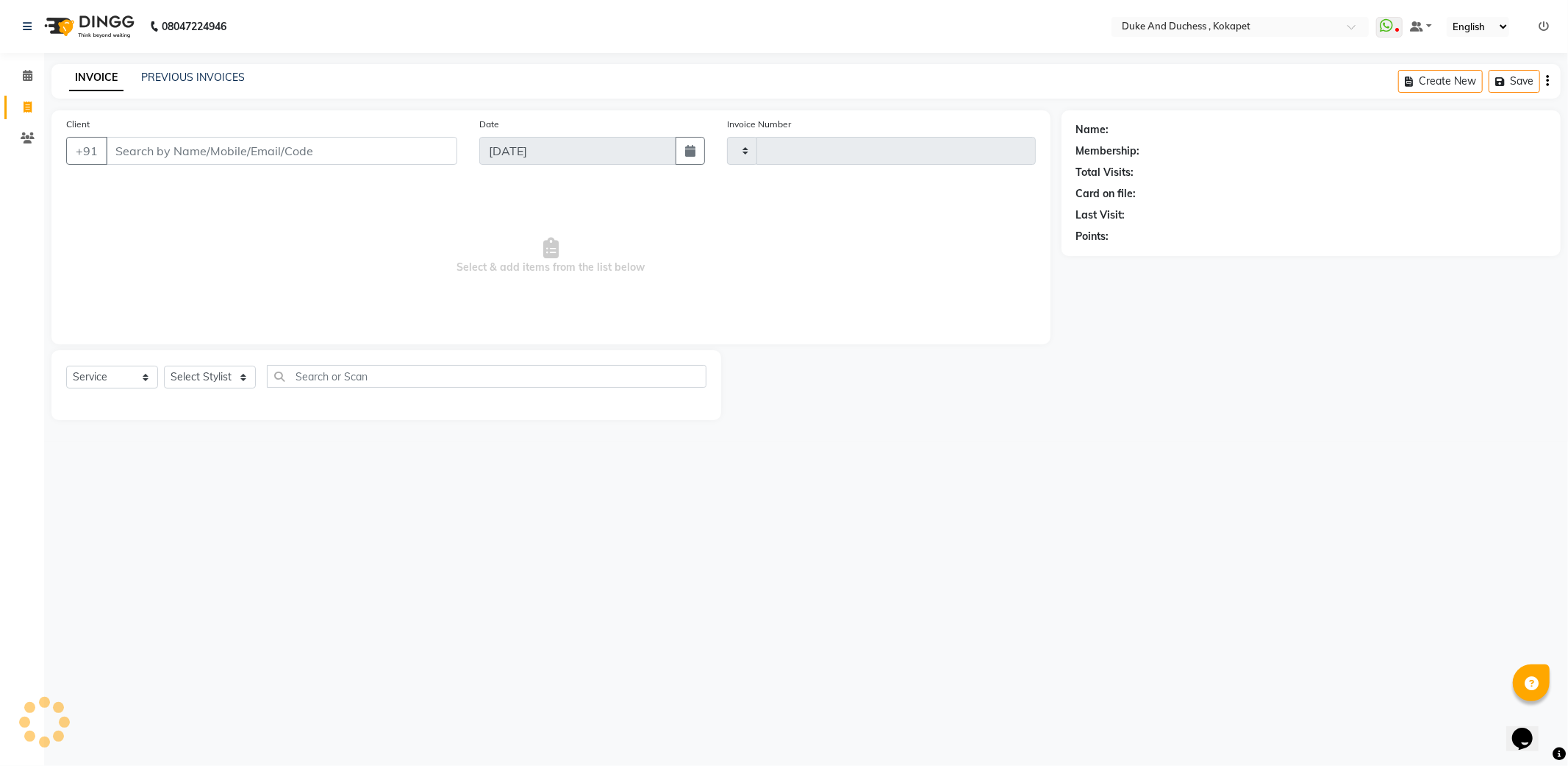
type input "5210"
select select "5687"
click at [226, 388] on select "Select Stylist Admin [PERSON_NAME] [PERSON_NAME] [PERSON_NAME] [PERSON_NAME] [P…" at bounding box center [210, 377] width 92 height 23
click at [164, 366] on select "Select Stylist Admin [PERSON_NAME] [PERSON_NAME] [PERSON_NAME] [PERSON_NAME] [P…" at bounding box center [210, 377] width 92 height 23
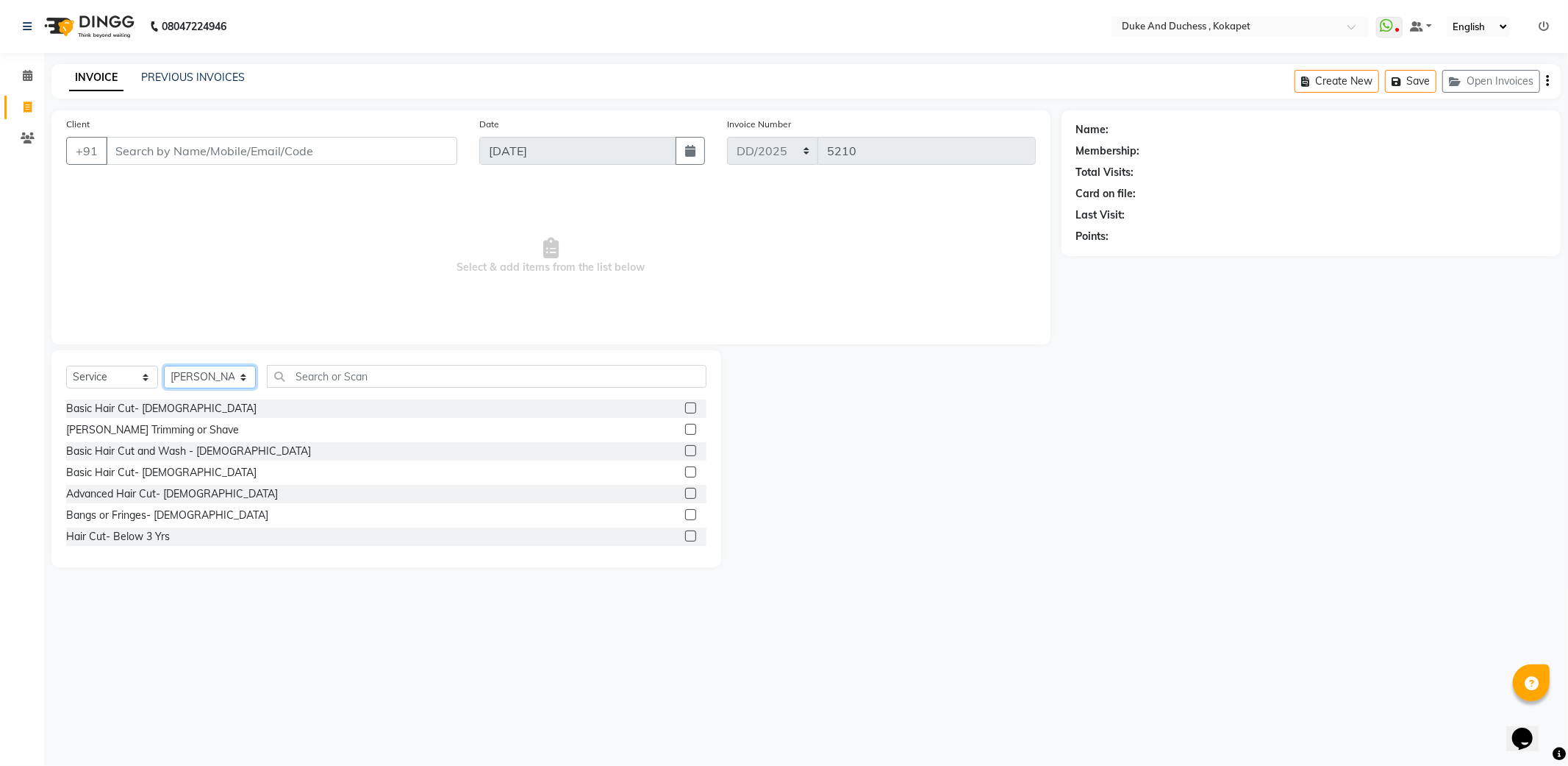
click at [211, 371] on select "Select Stylist Admin [PERSON_NAME] [PERSON_NAME] [PERSON_NAME] [PERSON_NAME] [P…" at bounding box center [210, 377] width 92 height 23
select select "58564"
click at [164, 366] on select "Select Stylist Admin [PERSON_NAME] [PERSON_NAME] [PERSON_NAME] [PERSON_NAME] [P…" at bounding box center [210, 377] width 92 height 23
click at [327, 375] on input "text" at bounding box center [487, 376] width 439 height 23
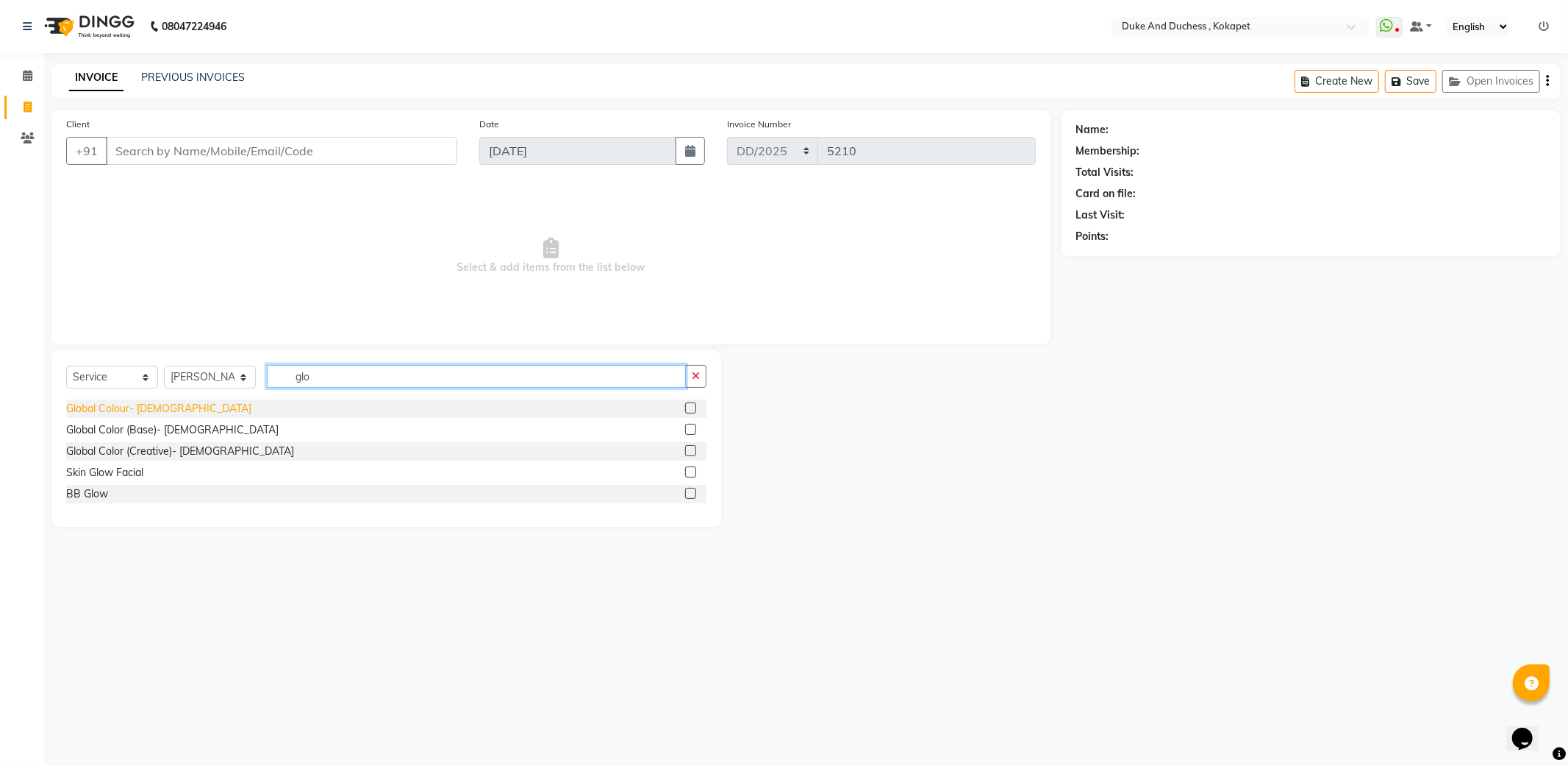
type input "glo"
click at [147, 408] on div "Global Colour- [DEMOGRAPHIC_DATA]" at bounding box center [158, 408] width 185 height 16
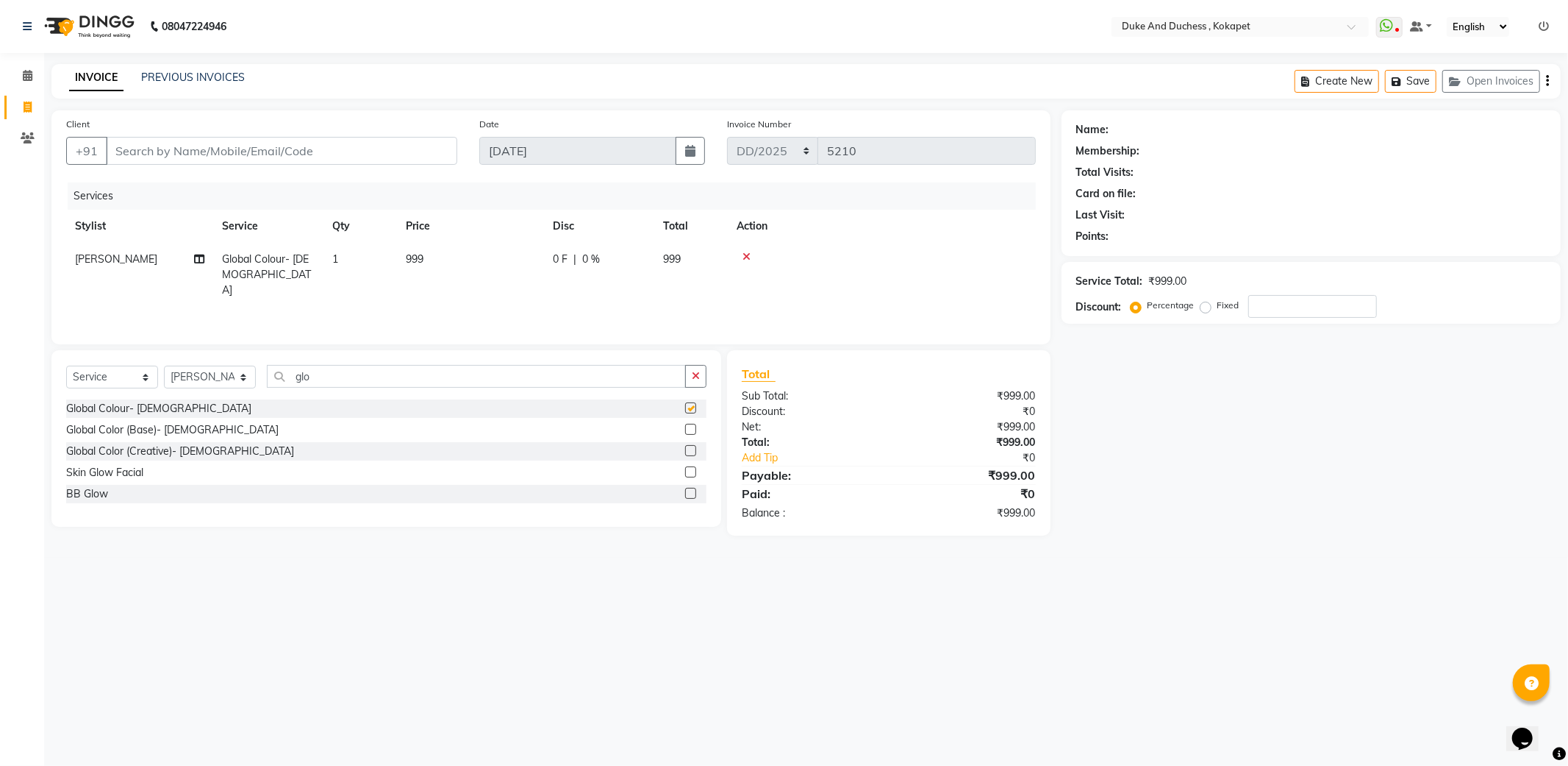
checkbox input "false"
click at [666, 254] on span "999" at bounding box center [672, 259] width 18 height 14
select select "58564"
click at [527, 255] on input "999" at bounding box center [539, 263] width 130 height 23
type input "9"
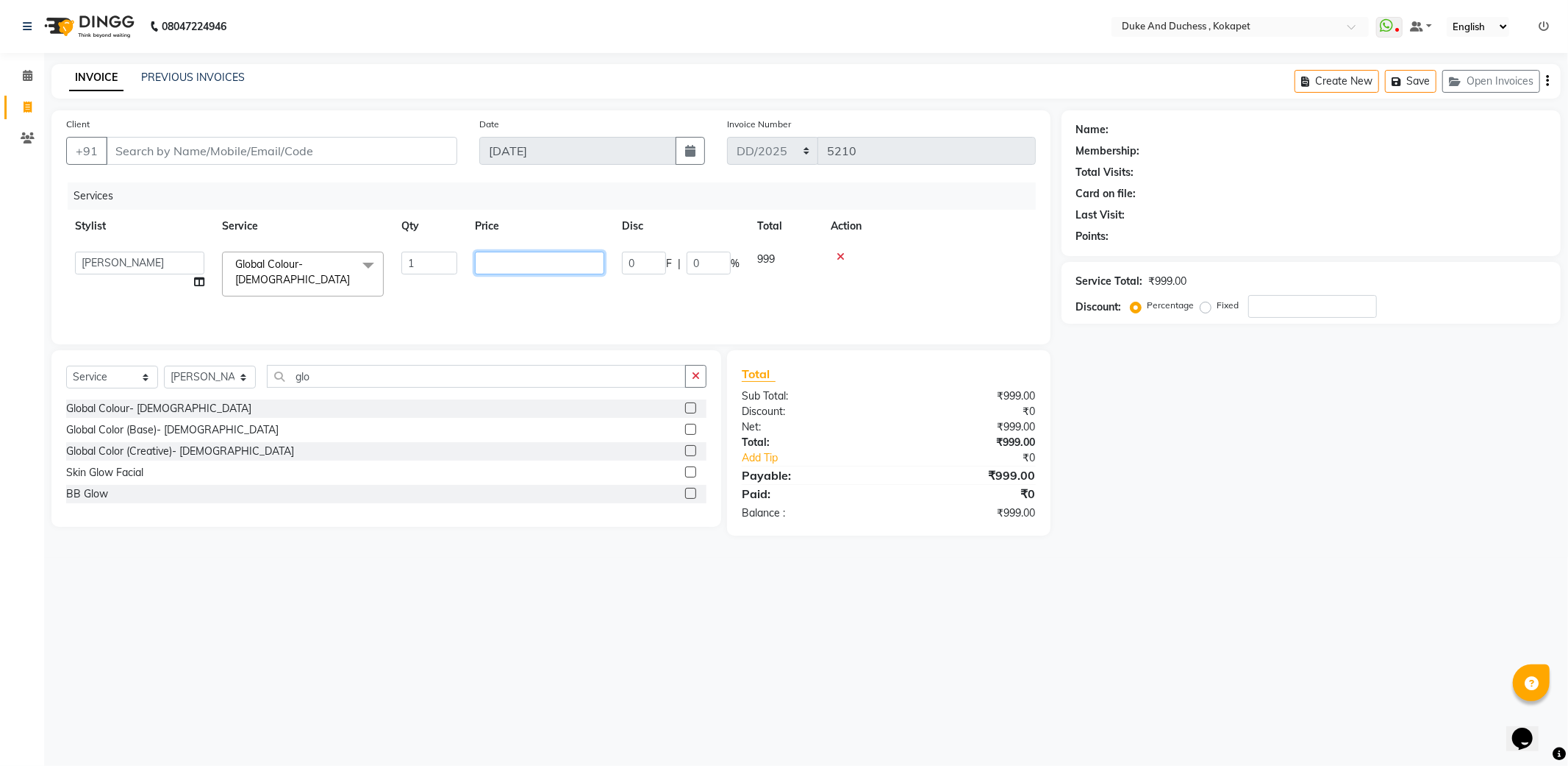
type input "1"
type input "1100"
click at [625, 193] on div "Services" at bounding box center [557, 196] width 979 height 27
click at [361, 153] on input "Client" at bounding box center [281, 150] width 352 height 28
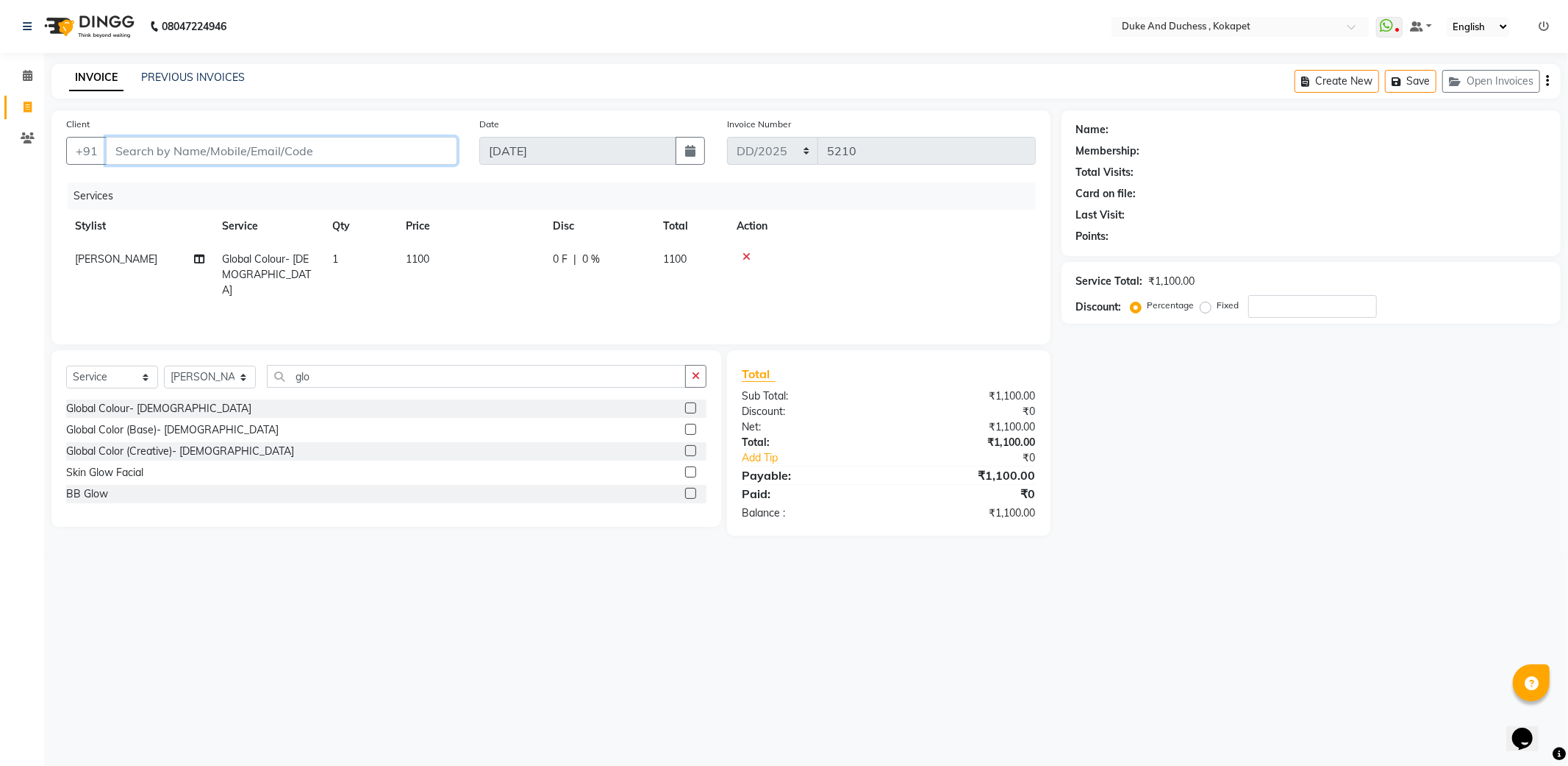
type input "9"
type input "0"
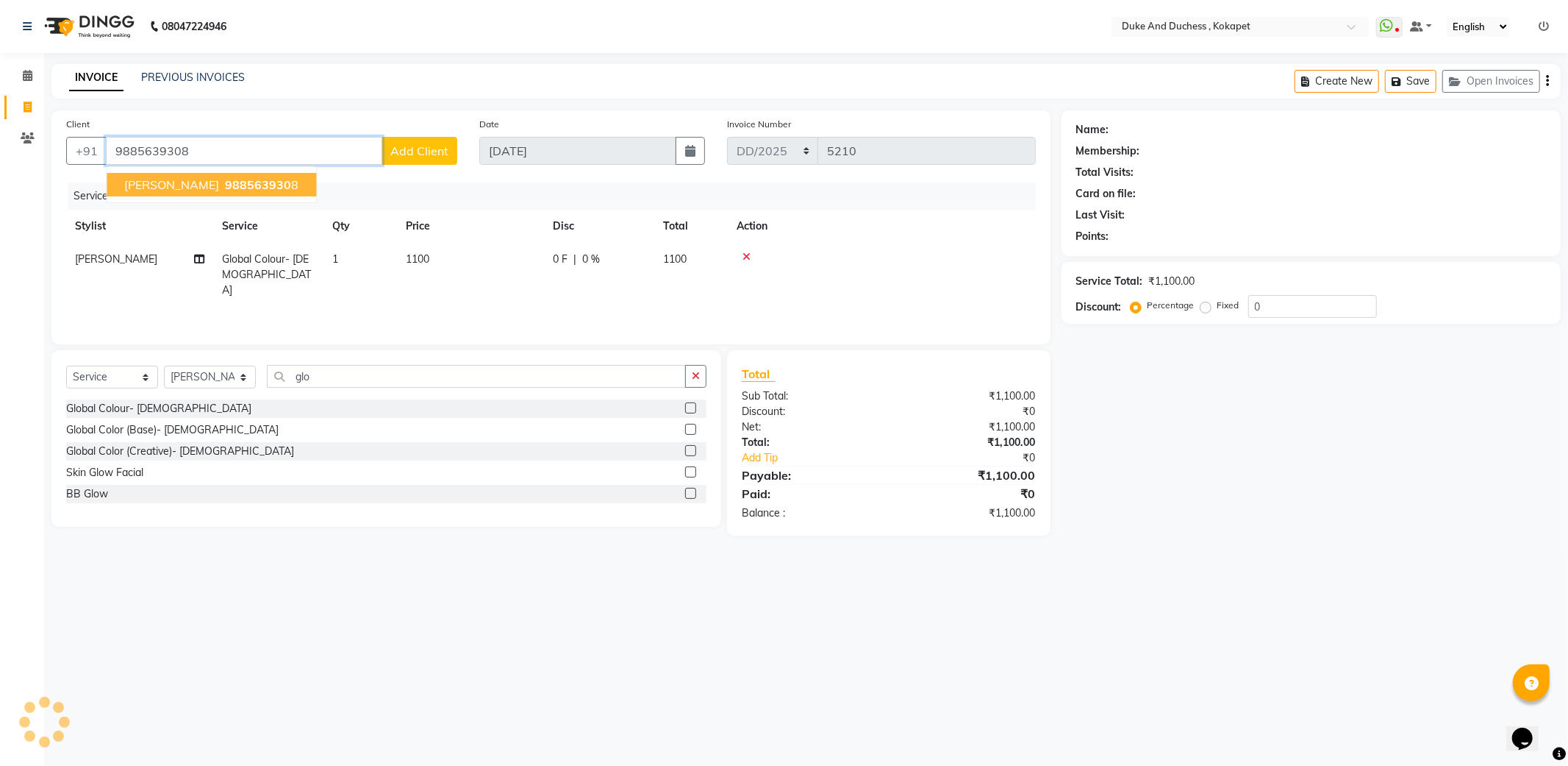
type input "9885639308"
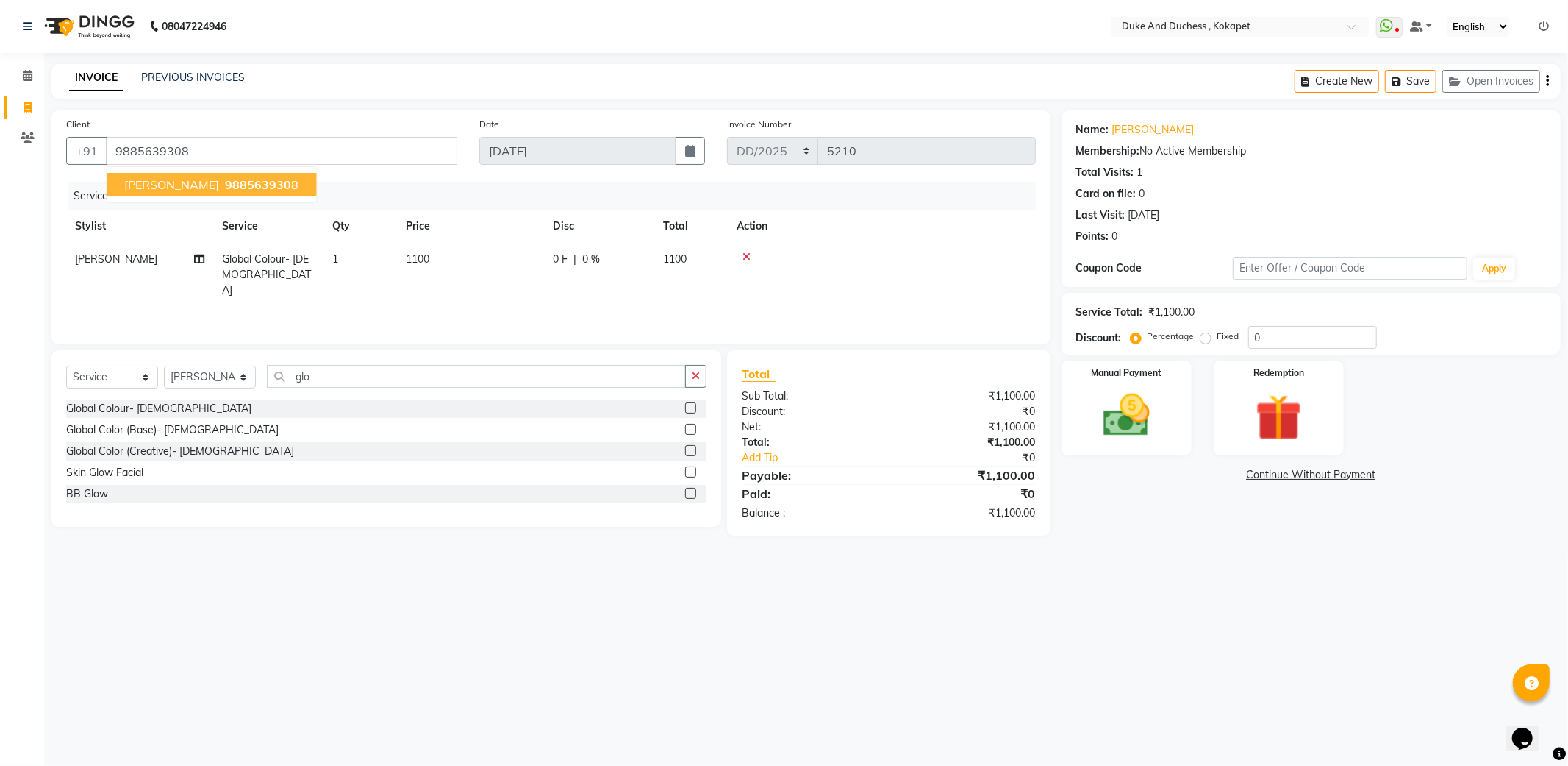
click at [225, 188] on span "988563930" at bounding box center [258, 185] width 66 height 15
click at [1163, 438] on img at bounding box center [1126, 416] width 79 height 56
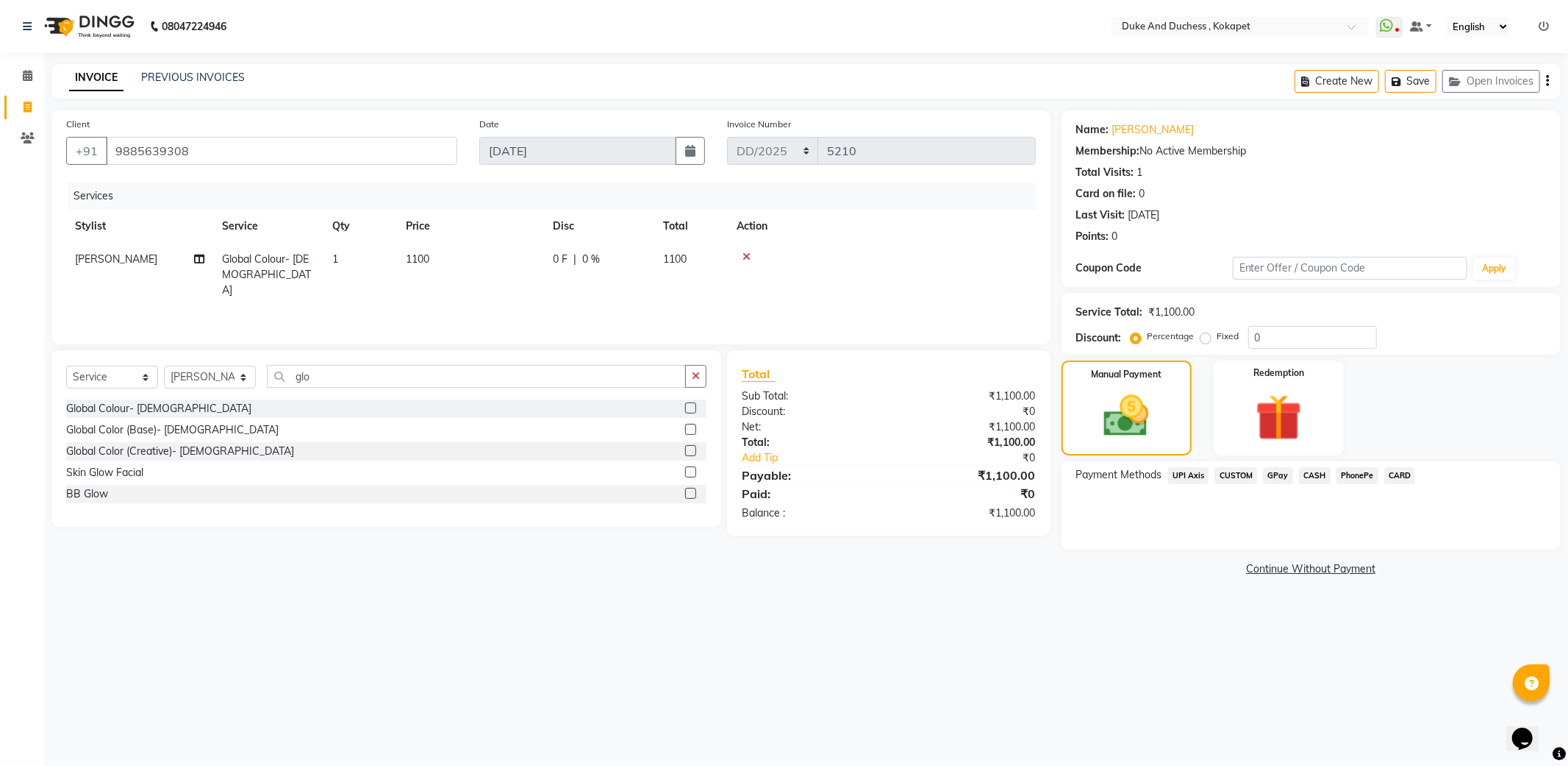
click at [90, 260] on span "[PERSON_NAME]" at bounding box center [116, 259] width 82 height 14
select select "58564"
click at [90, 260] on select "Admin [PERSON_NAME] [PERSON_NAME] [PERSON_NAME] [PERSON_NAME] [PERSON_NAME] & D…" at bounding box center [139, 263] width 130 height 23
select select "74452"
click at [1391, 472] on span "CARD" at bounding box center [1400, 476] width 31 height 17
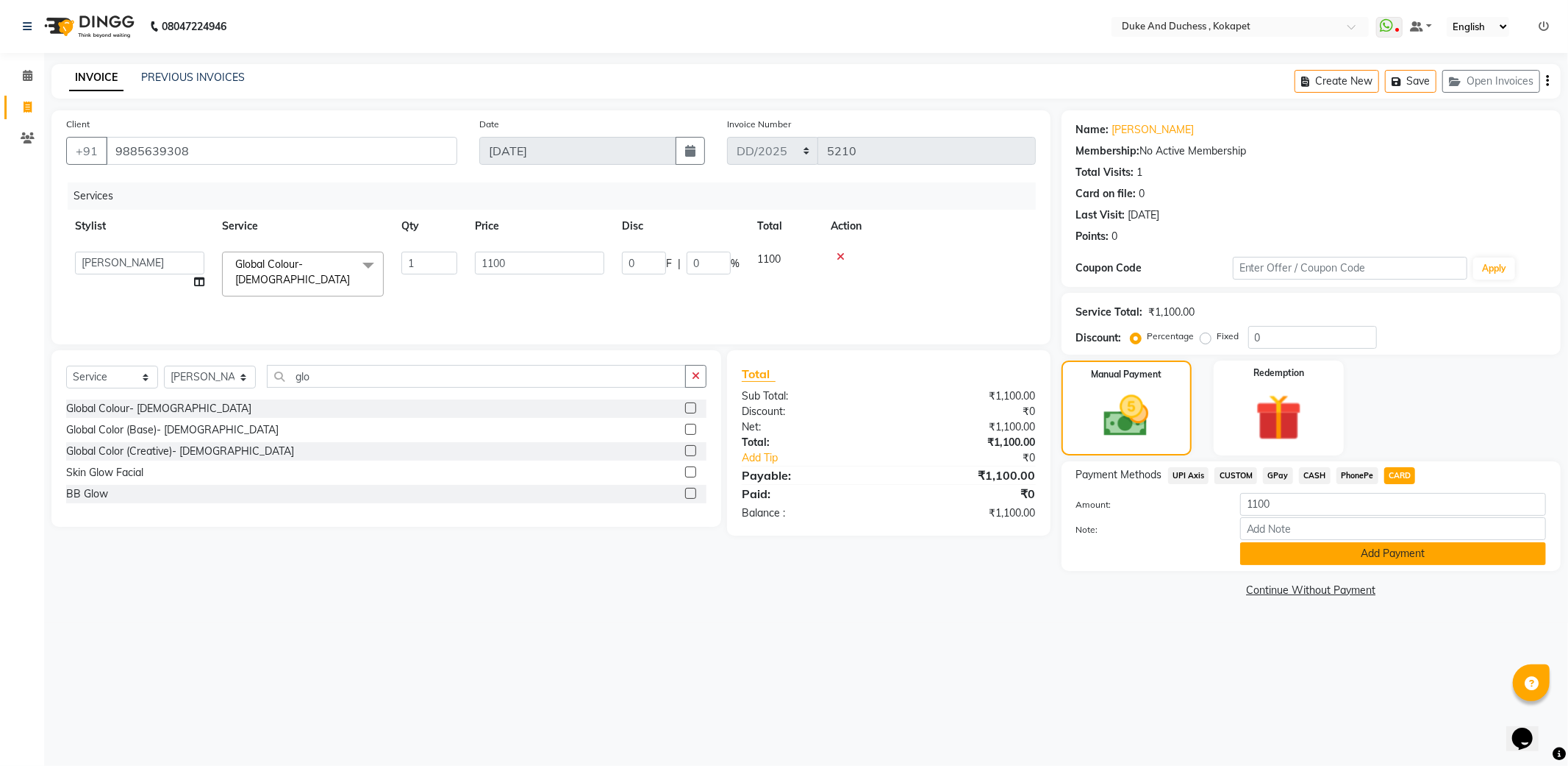
click at [1350, 555] on button "Add Payment" at bounding box center [1393, 554] width 306 height 23
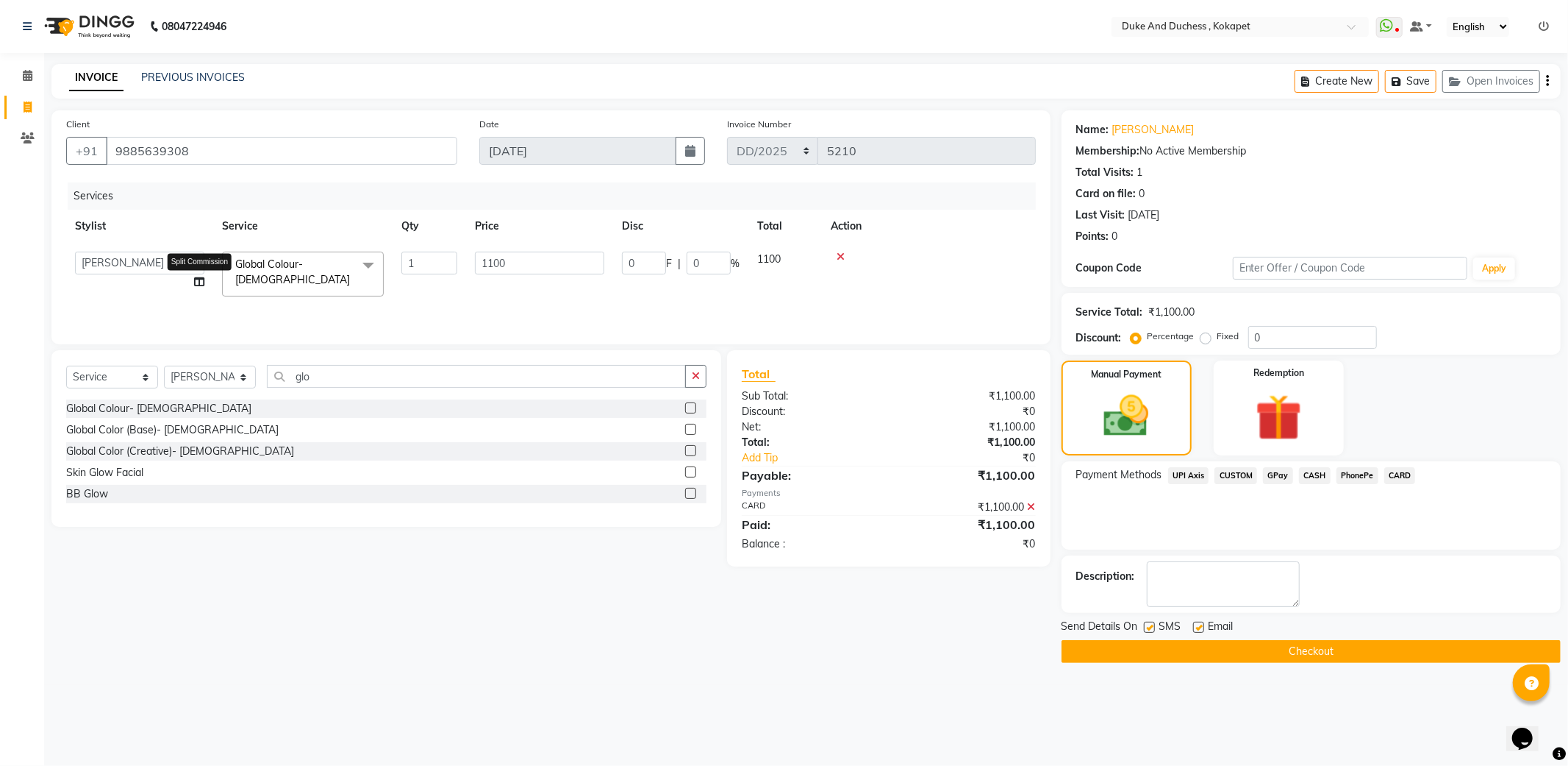
click at [194, 277] on icon at bounding box center [199, 282] width 10 height 11
select select "74452"
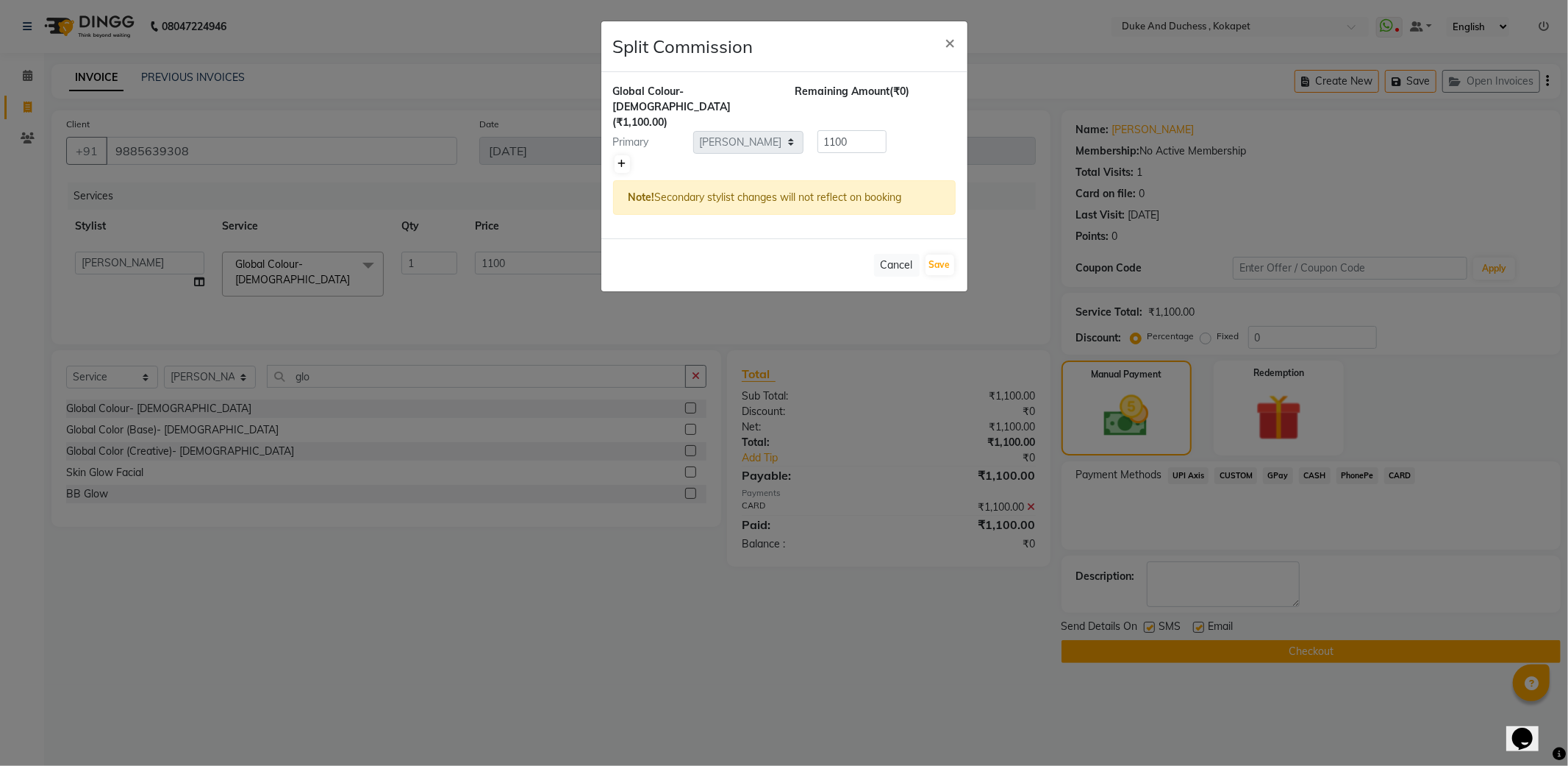
click at [623, 160] on icon at bounding box center [622, 164] width 8 height 9
type input "550"
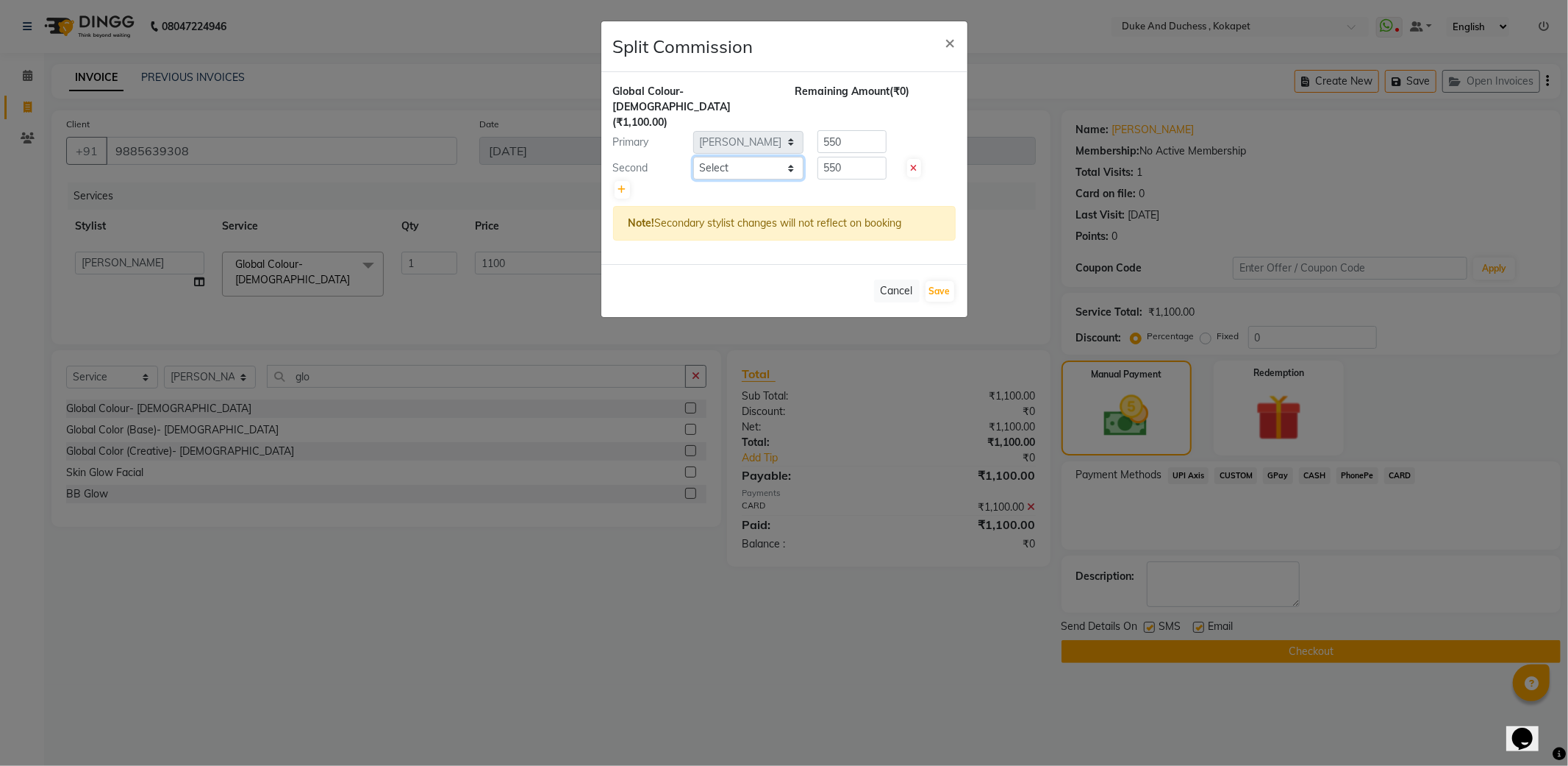
click at [763, 157] on select "Select Admin [PERSON_NAME] [PERSON_NAME] [PERSON_NAME] [PERSON_NAME] [PERSON_NA…" at bounding box center [748, 168] width 110 height 23
select select "53001"
click at [694, 157] on select "Select Admin [PERSON_NAME] [PERSON_NAME] [PERSON_NAME] [PERSON_NAME] [PERSON_NA…" at bounding box center [748, 168] width 110 height 23
click at [835, 157] on input "550" at bounding box center [852, 168] width 69 height 23
click at [865, 157] on input "550" at bounding box center [852, 168] width 69 height 23
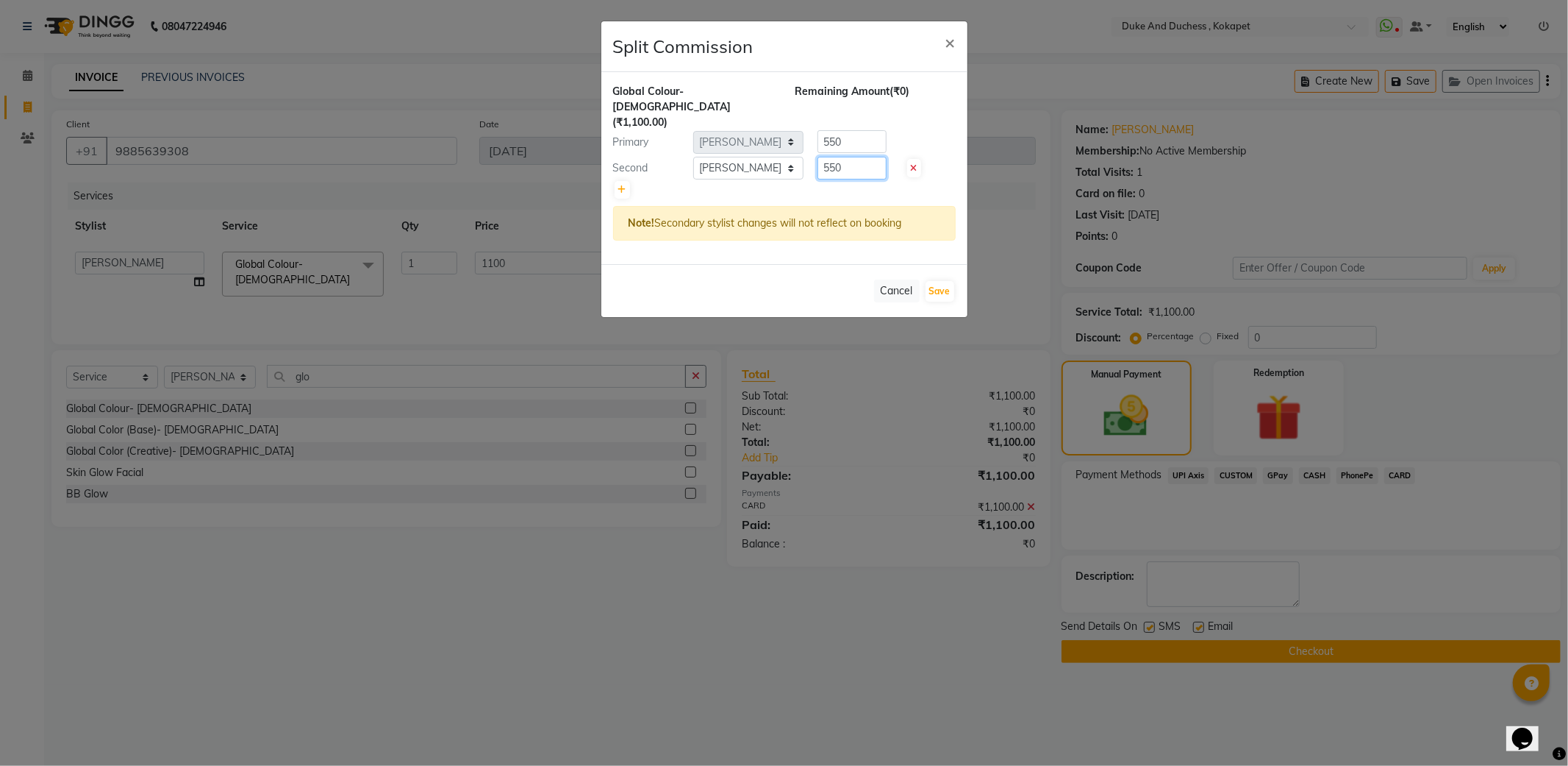
click at [865, 157] on input "550" at bounding box center [852, 168] width 69 height 23
type input "5"
type input "2"
type input "300"
click at [855, 131] on input "550" at bounding box center [852, 142] width 69 height 23
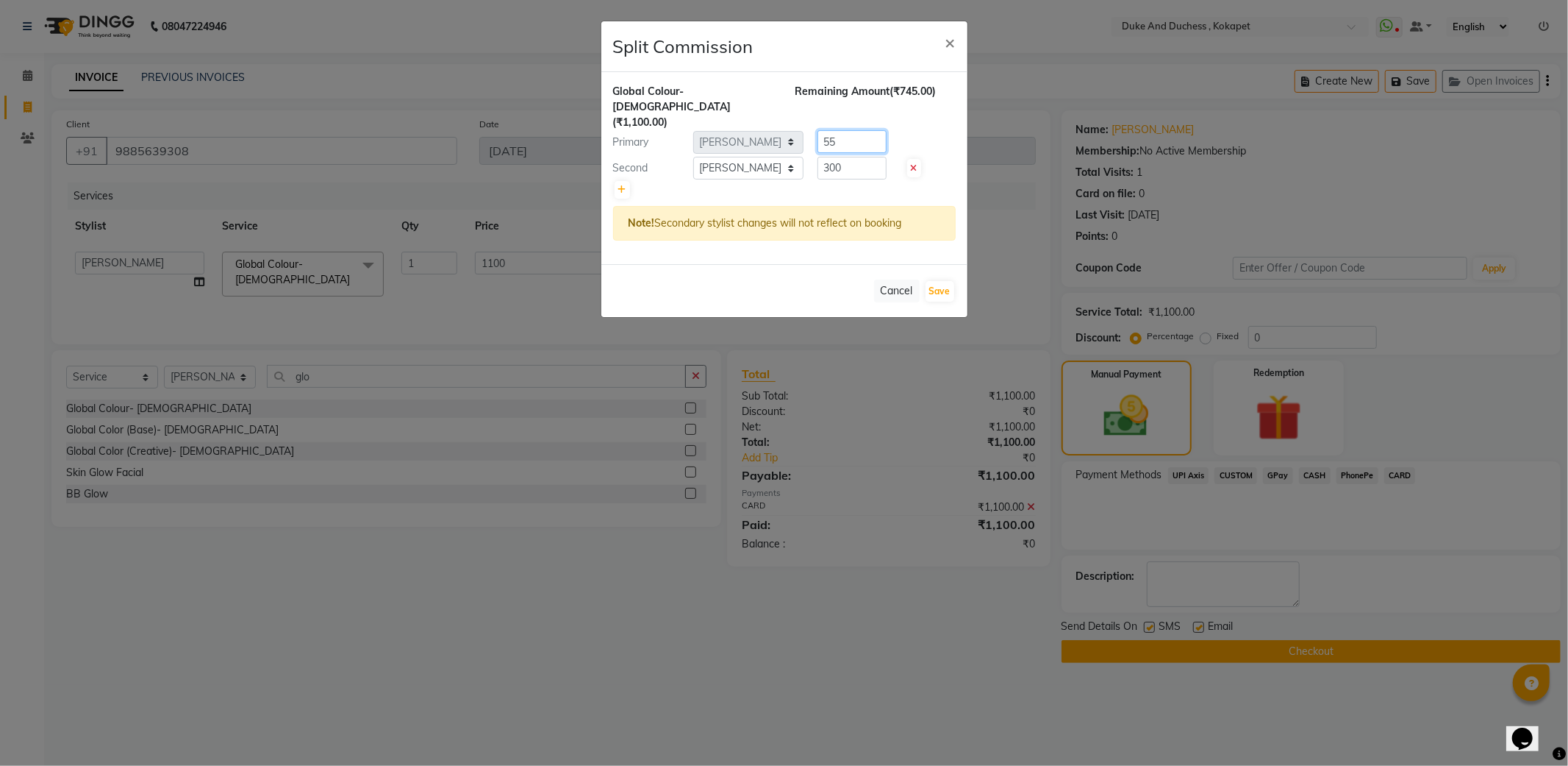
type input "5"
type input "800"
click at [950, 281] on button "Save" at bounding box center [940, 291] width 28 height 20
select select "Select"
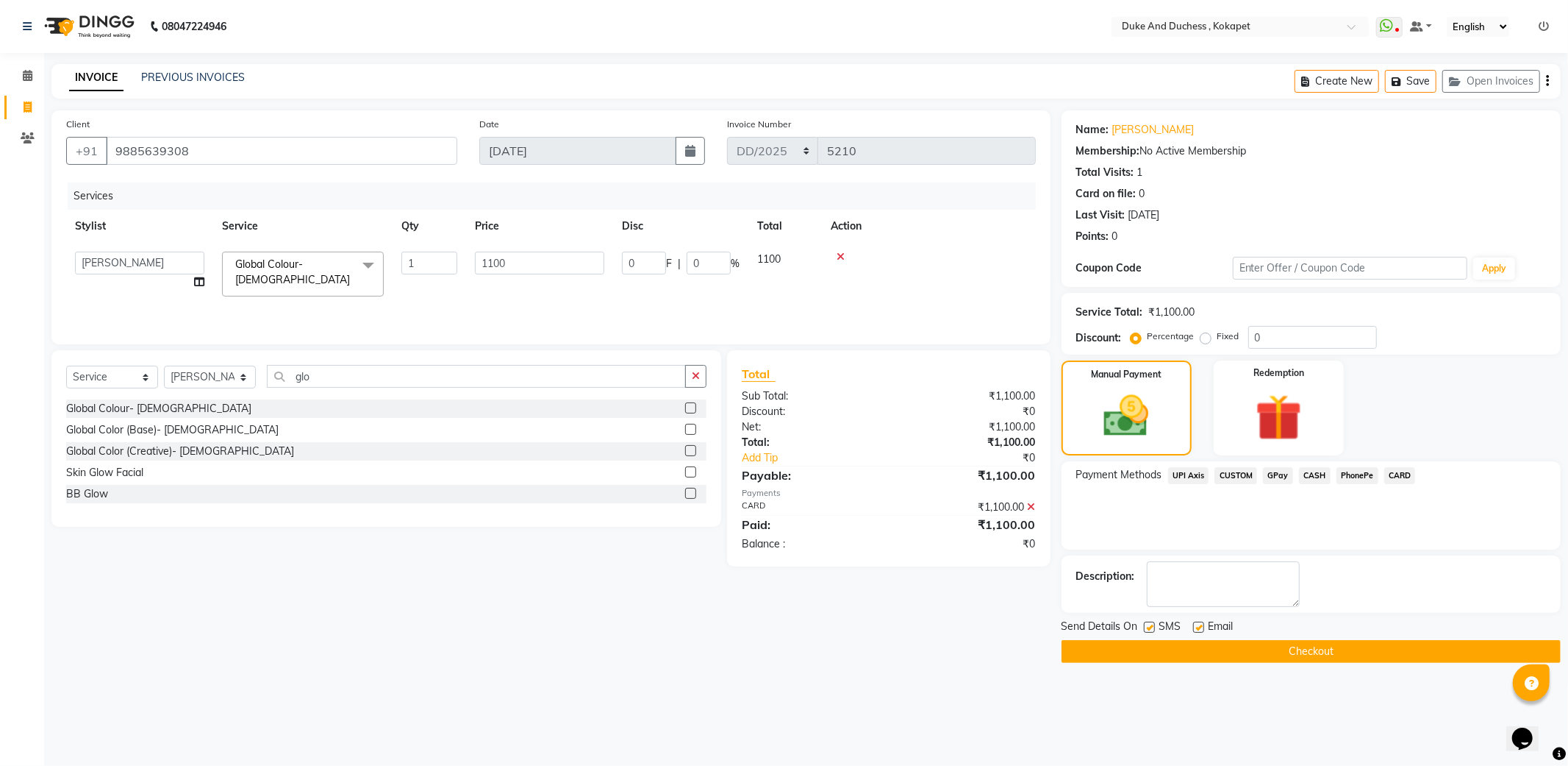
click at [1399, 476] on span "CARD" at bounding box center [1400, 476] width 31 height 17
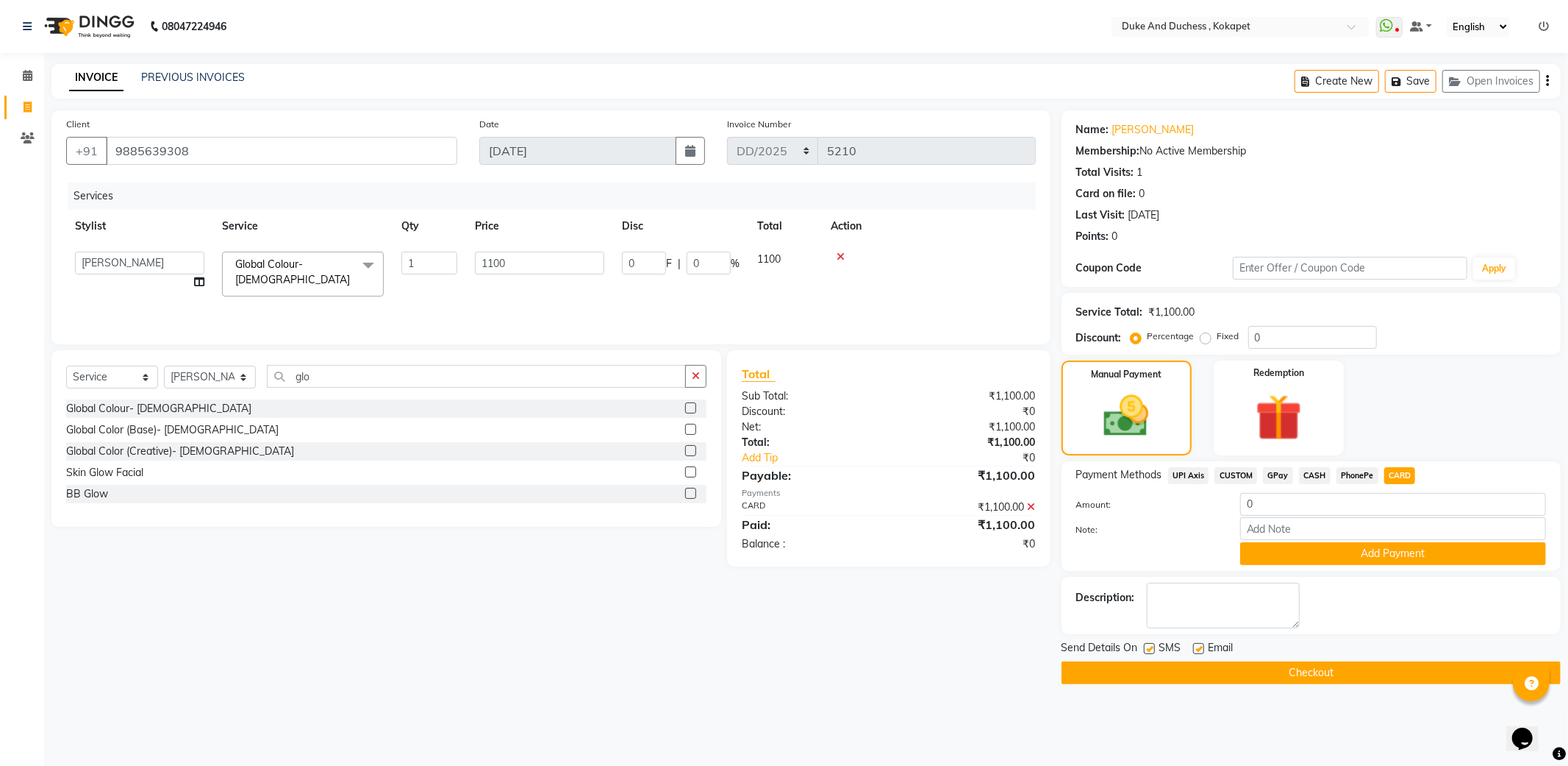
click at [1399, 476] on span "CARD" at bounding box center [1400, 476] width 31 height 17
click at [1361, 559] on button "Add Payment" at bounding box center [1393, 554] width 306 height 23
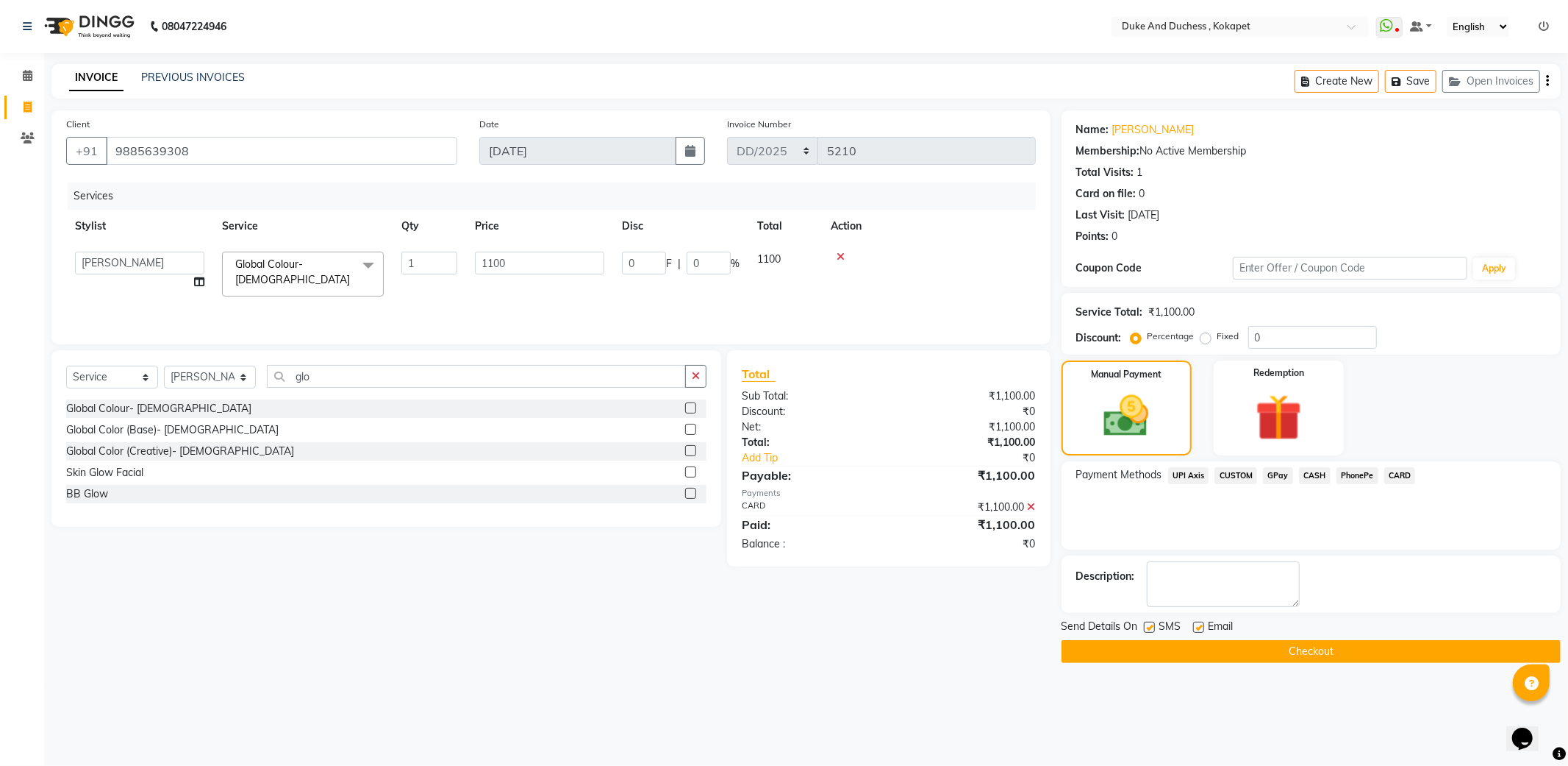
click at [1319, 644] on button "Checkout" at bounding box center [1312, 651] width 499 height 23
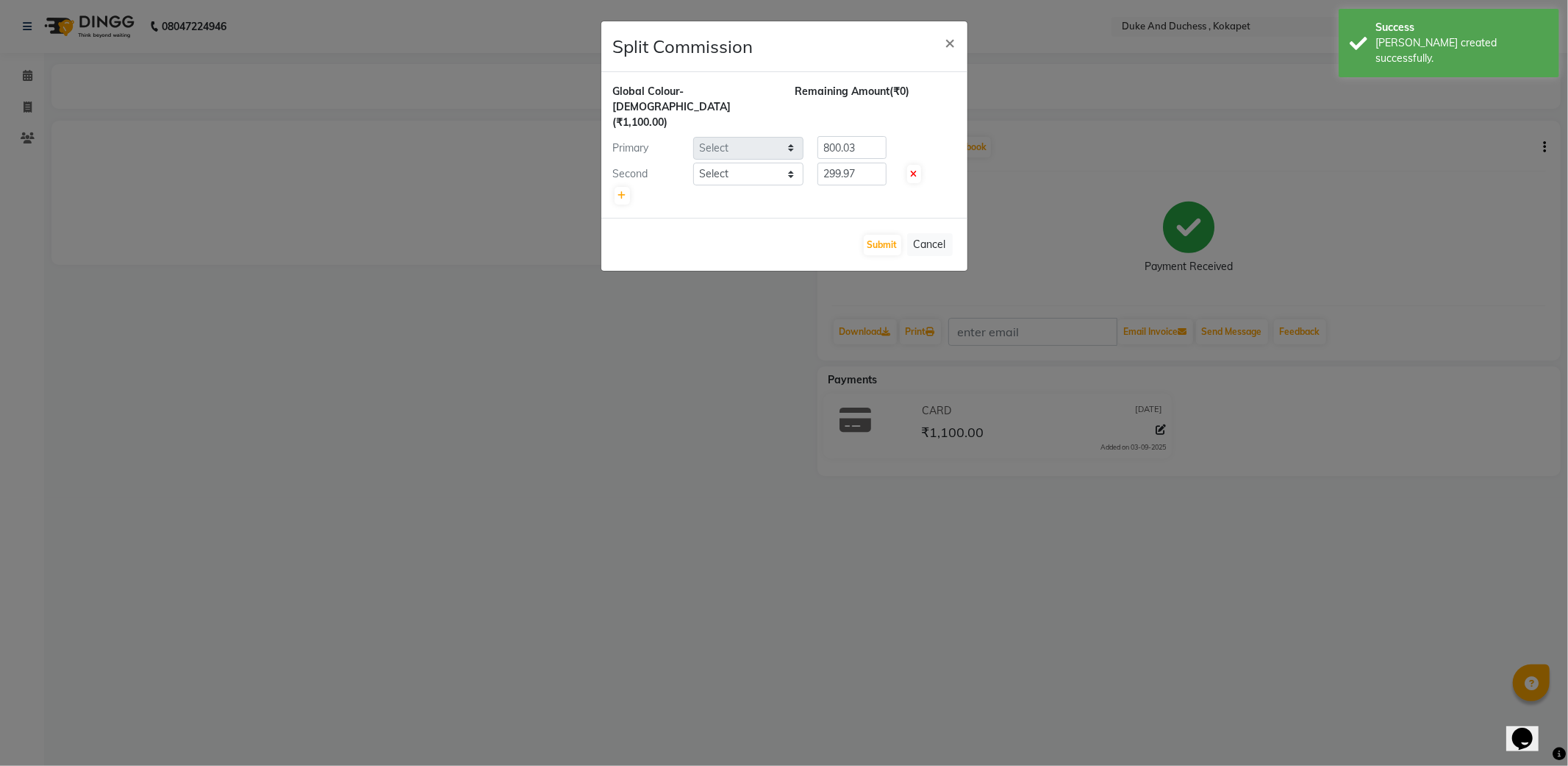
select select "74452"
select select "53001"
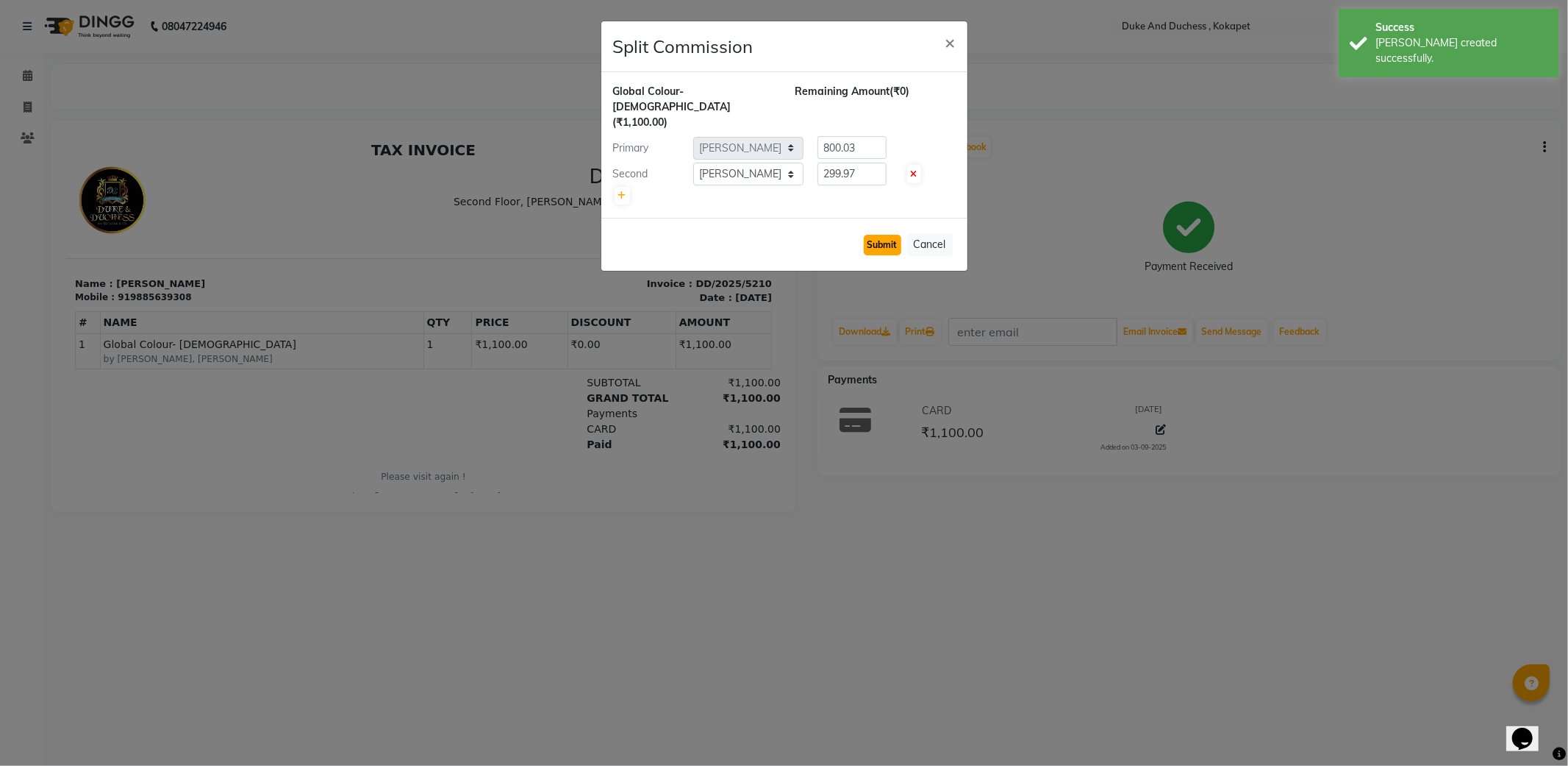
click at [892, 235] on button "Submit" at bounding box center [883, 245] width 37 height 20
